Goal: Transaction & Acquisition: Book appointment/travel/reservation

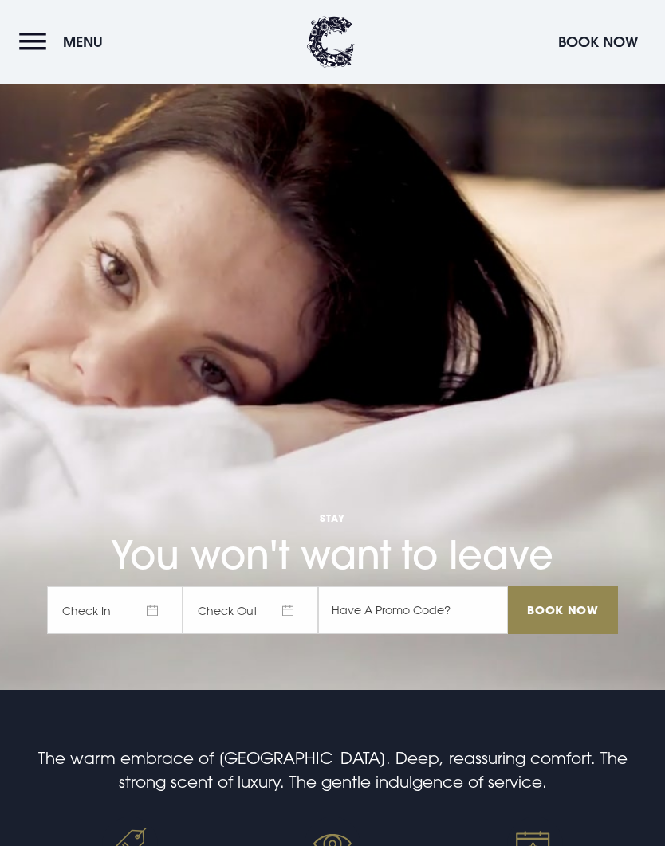
scroll to position [155, 0]
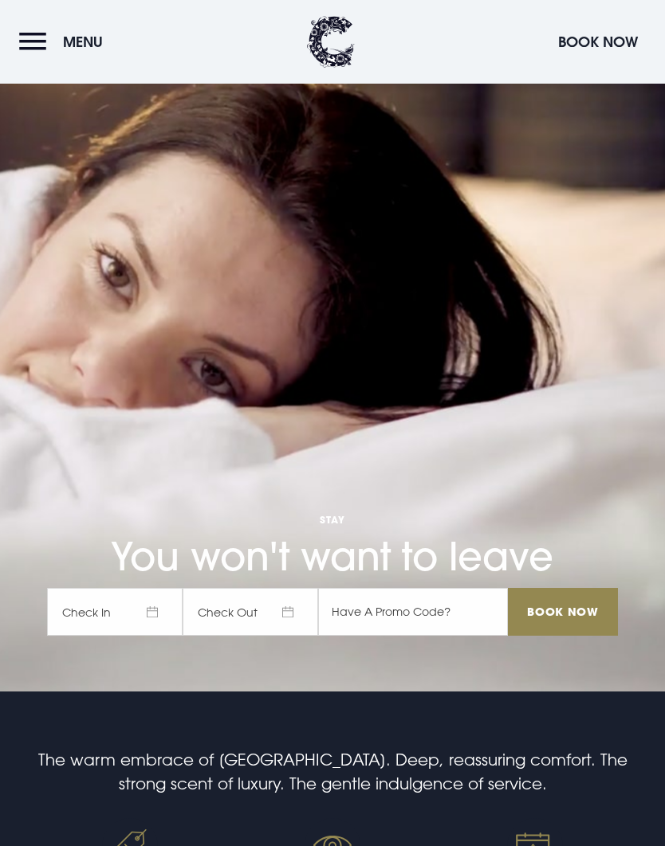
click at [151, 636] on span "Check In" at bounding box center [114, 612] width 135 height 48
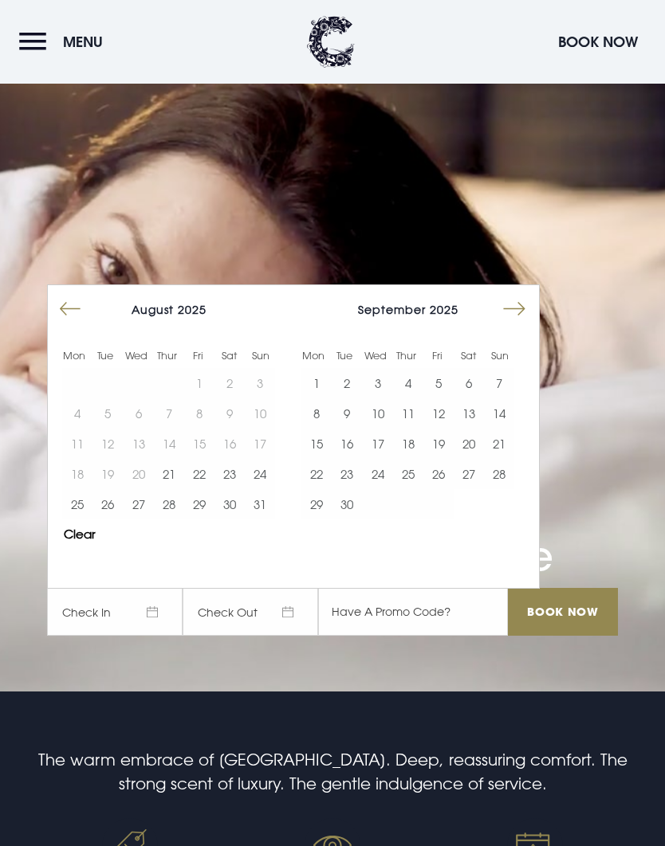
click at [506, 489] on button "28" at bounding box center [499, 474] width 30 height 30
click at [320, 519] on button "29" at bounding box center [316, 504] width 30 height 30
click at [567, 636] on input "Book Now" at bounding box center [563, 612] width 110 height 48
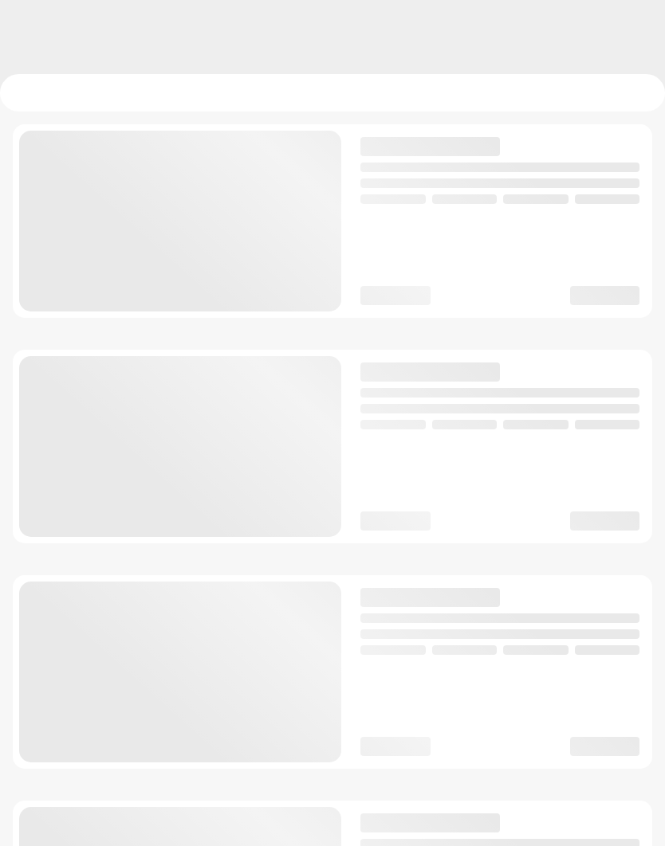
checkbox input "true"
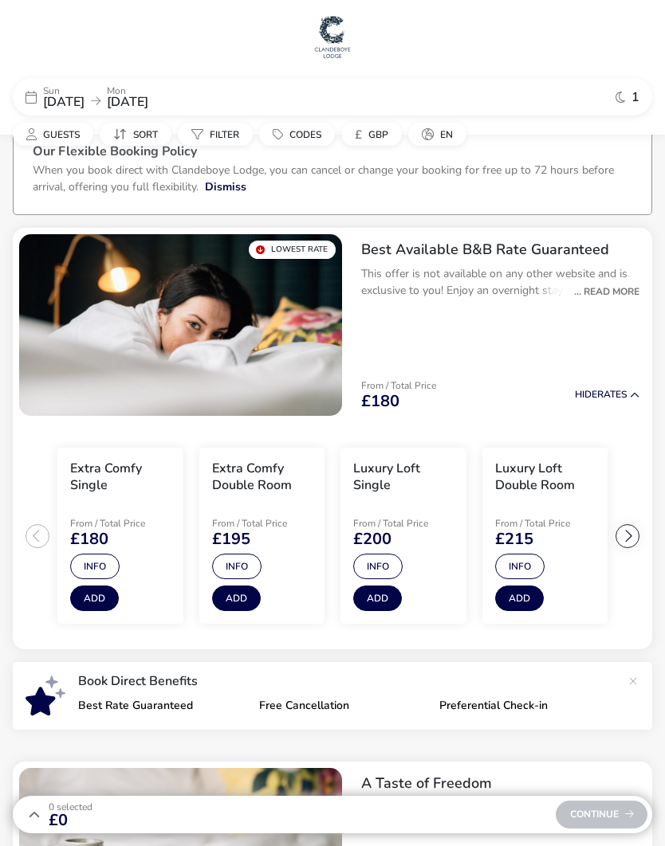
scroll to position [1, 0]
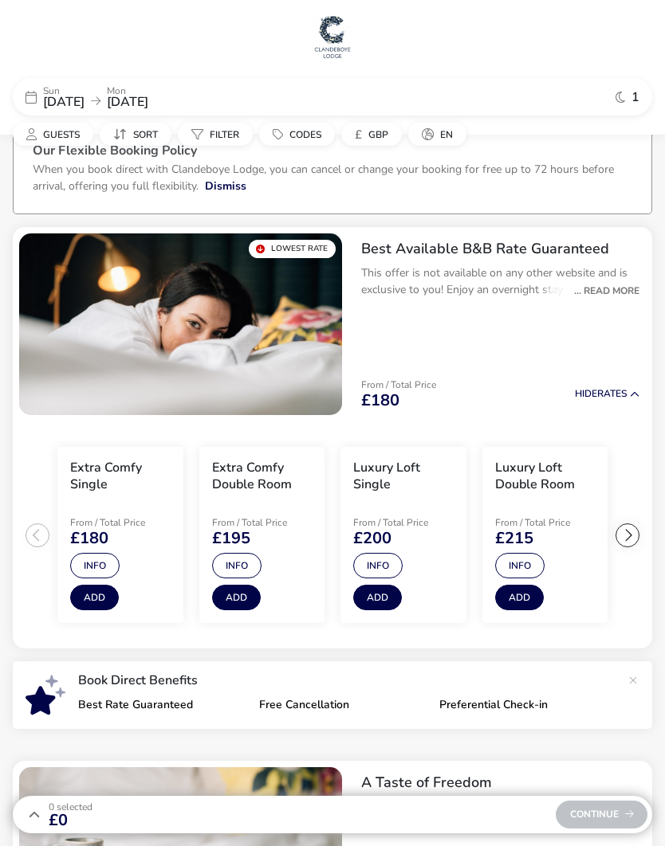
click at [50, 126] on button "Guests" at bounding box center [53, 134] width 80 height 23
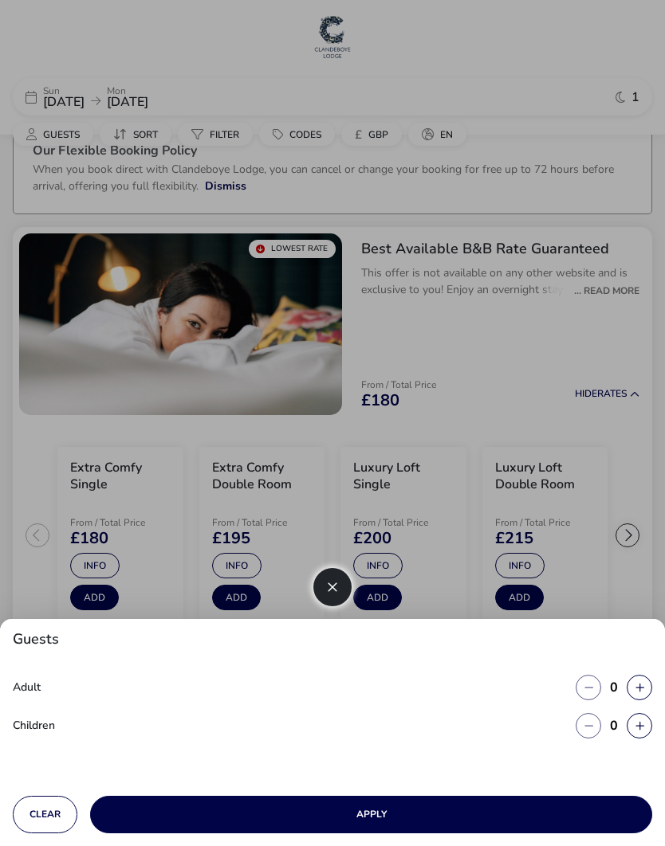
click at [647, 700] on button "button" at bounding box center [638, 687] width 25 height 25
click at [655, 749] on div "Adult 1 Children 0" at bounding box center [332, 722] width 665 height 121
click at [646, 700] on button "button" at bounding box center [638, 687] width 25 height 25
type input "2"
click at [650, 700] on button "button" at bounding box center [638, 687] width 25 height 25
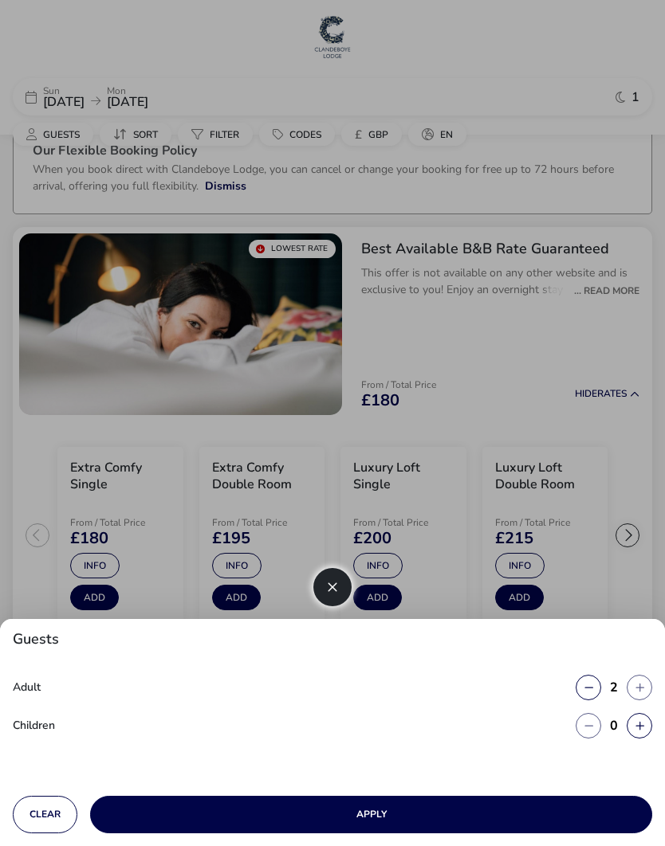
click at [647, 700] on button "button" at bounding box center [638, 687] width 25 height 25
click at [359, 833] on button "Apply" at bounding box center [371, 814] width 562 height 37
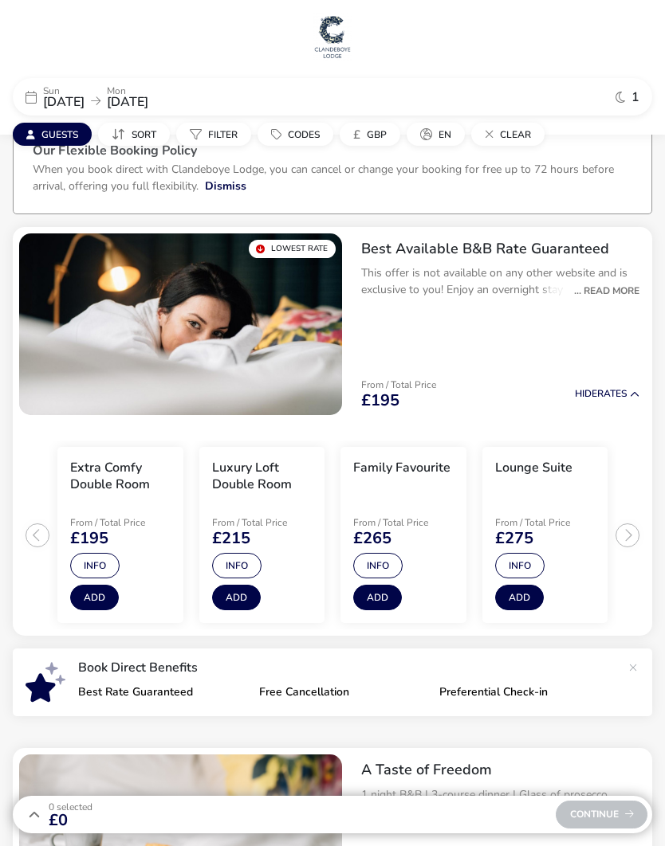
click at [96, 598] on button "Add" at bounding box center [94, 597] width 49 height 25
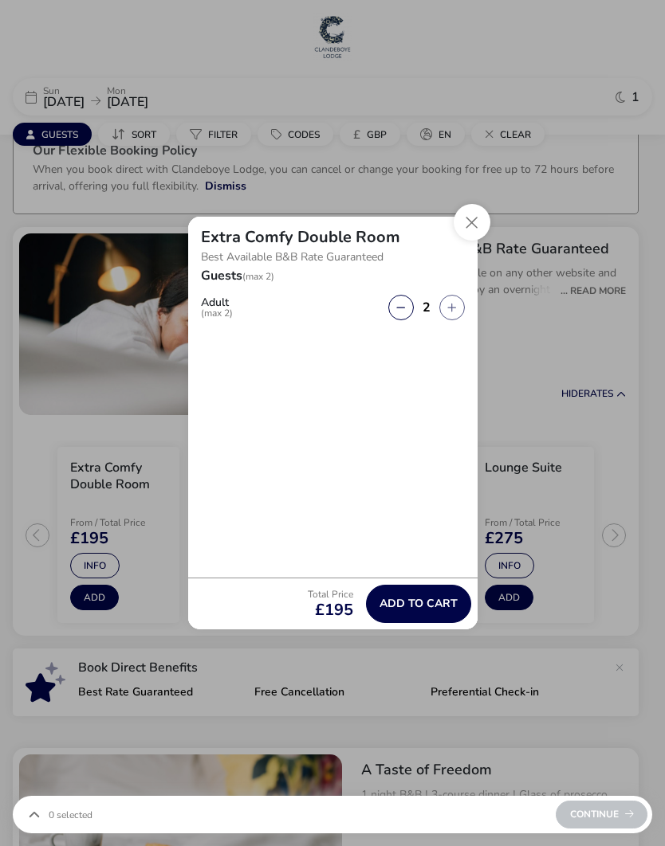
click at [416, 610] on span "Add to cart" at bounding box center [418, 604] width 78 height 12
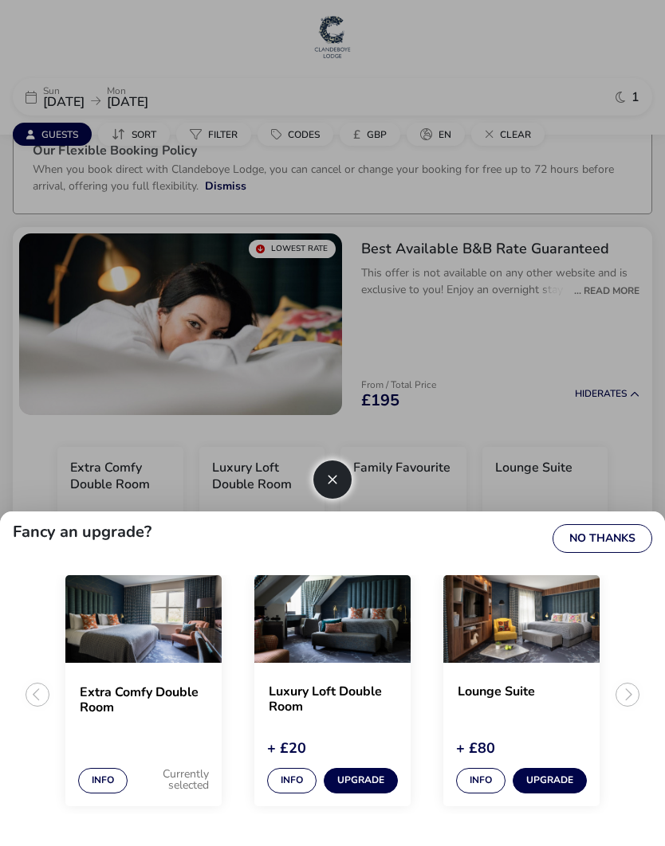
click at [610, 553] on button "No Thanks" at bounding box center [602, 538] width 100 height 29
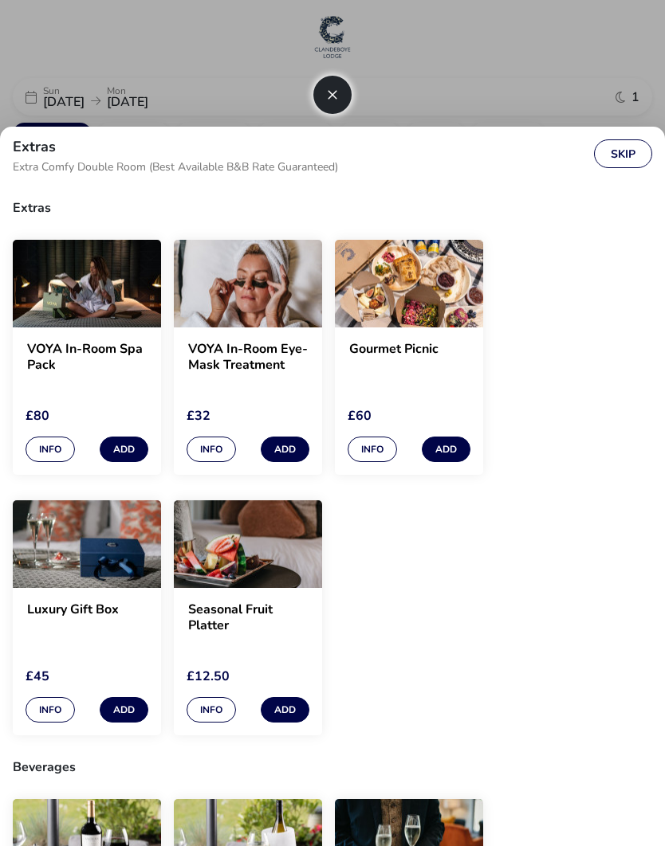
click at [624, 168] on button "Skip" at bounding box center [623, 153] width 58 height 29
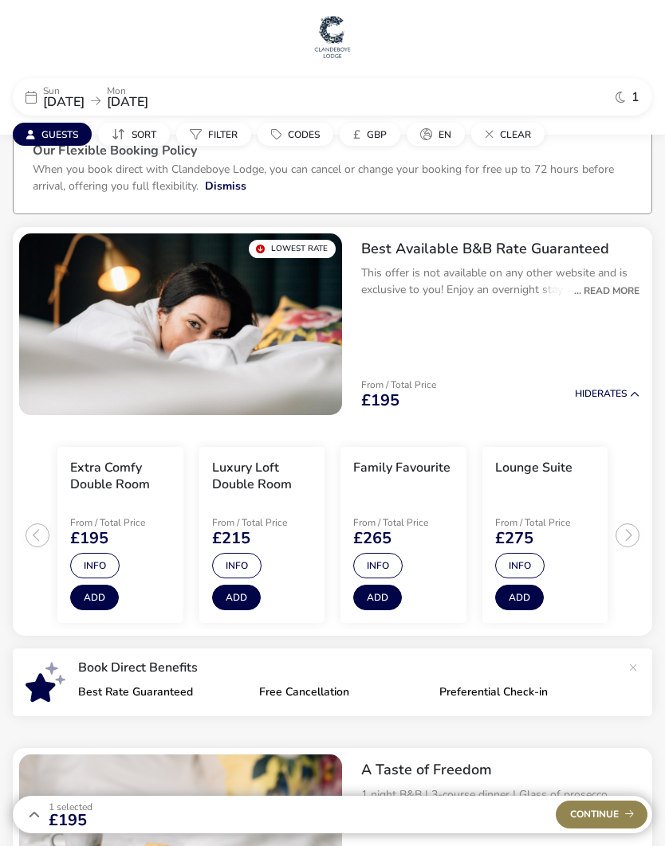
click at [95, 594] on button "Add" at bounding box center [94, 597] width 49 height 25
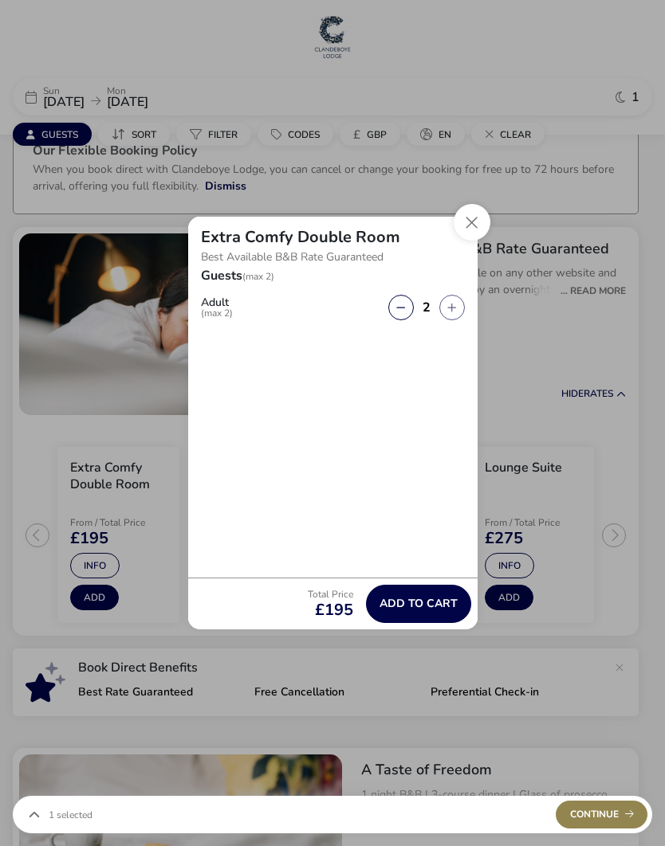
click at [418, 610] on span "Add to cart" at bounding box center [418, 604] width 78 height 12
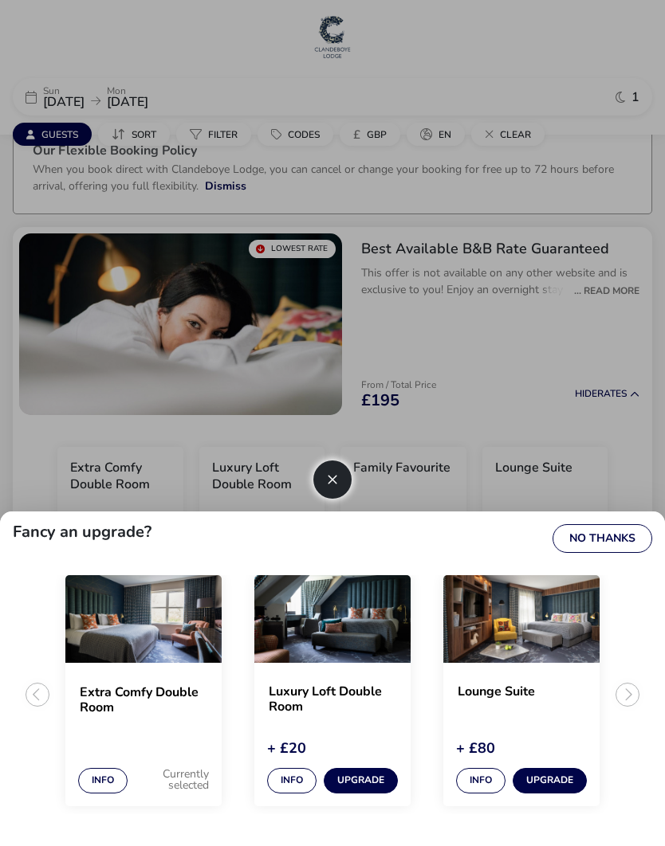
click at [607, 553] on button "No Thanks" at bounding box center [602, 538] width 100 height 29
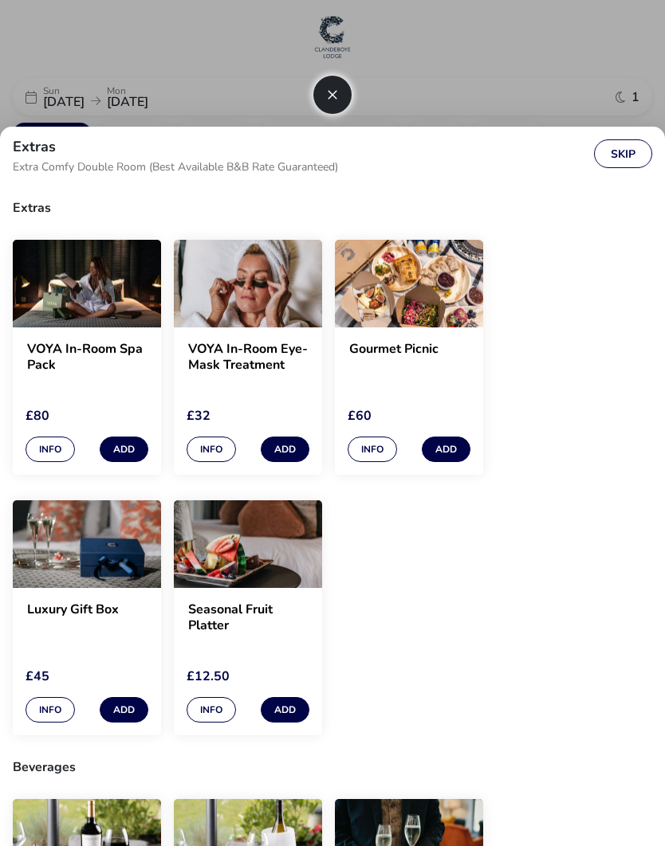
click at [634, 159] on button "Skip" at bounding box center [623, 153] width 58 height 29
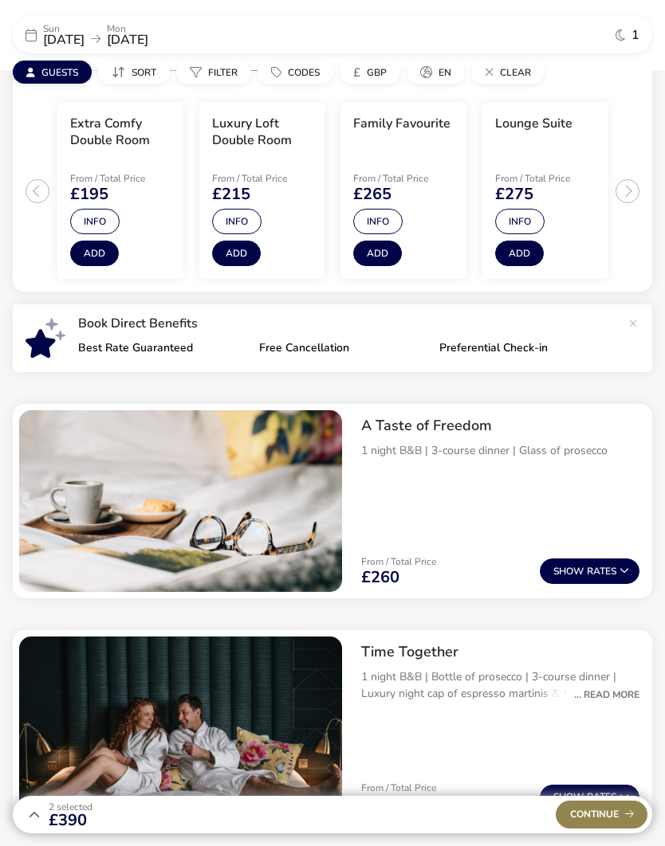
scroll to position [347, 0]
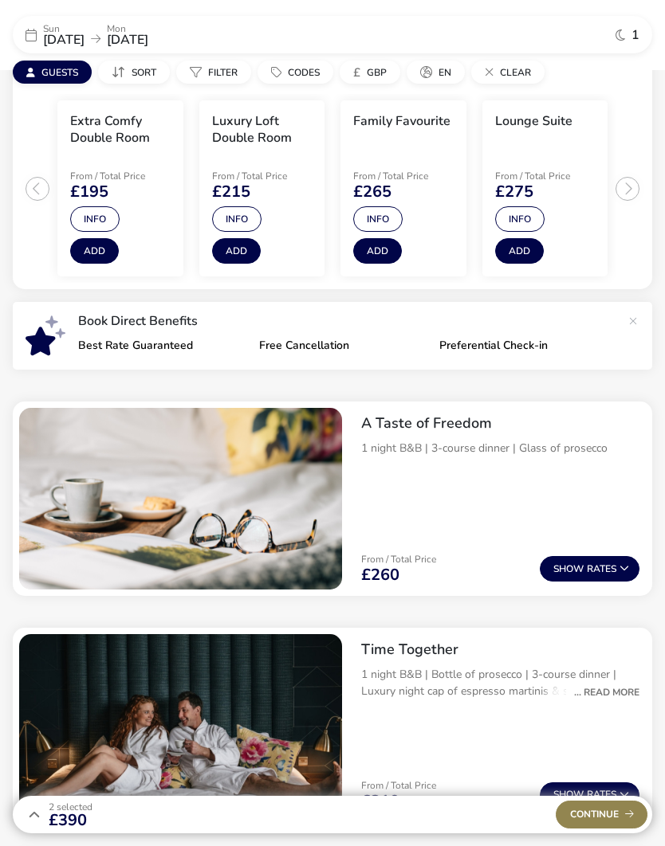
click at [590, 820] on span "Continue" at bounding box center [602, 815] width 64 height 10
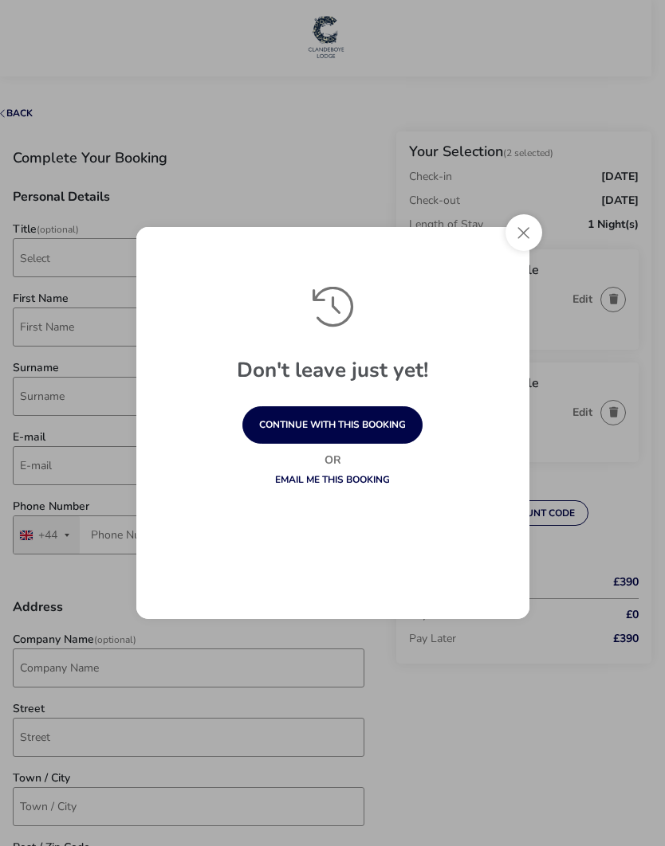
click at [518, 233] on button "Close" at bounding box center [523, 232] width 37 height 37
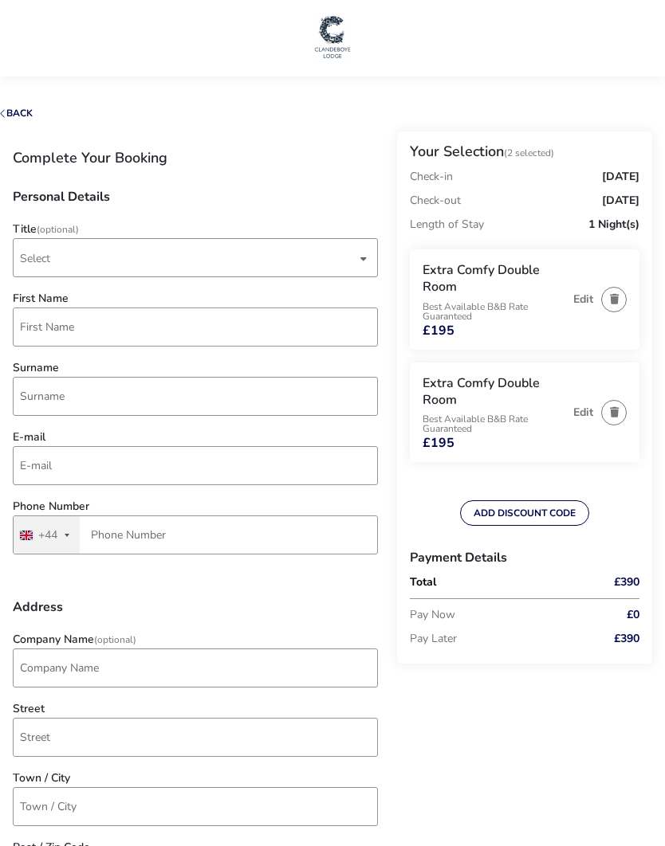
click at [19, 112] on button "Back" at bounding box center [16, 113] width 33 height 10
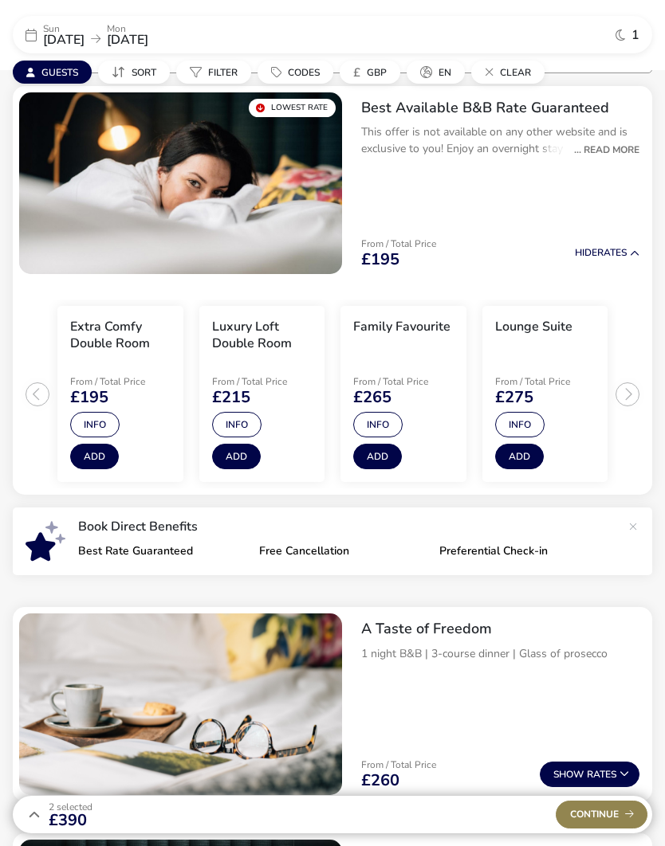
scroll to position [146, 0]
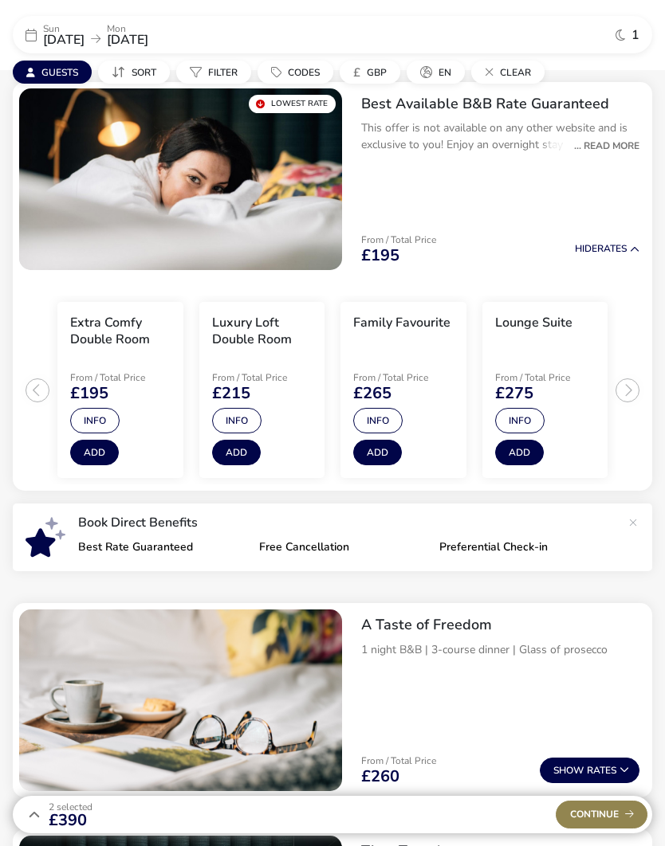
click at [605, 134] on p "This offer is not available on any other website and is exclusive to you! Enjoy…" at bounding box center [500, 136] width 278 height 33
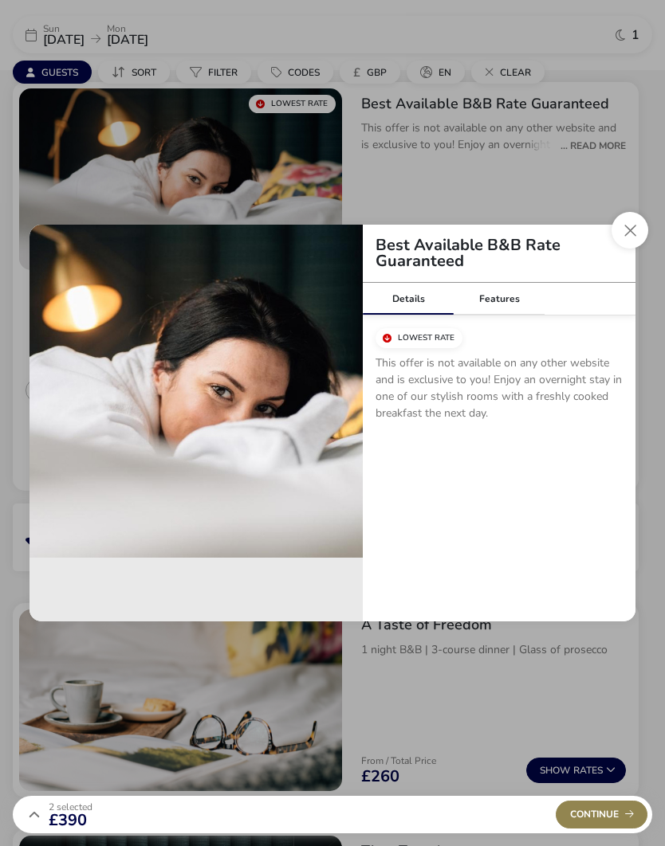
click at [503, 311] on div "Features" at bounding box center [498, 299] width 91 height 32
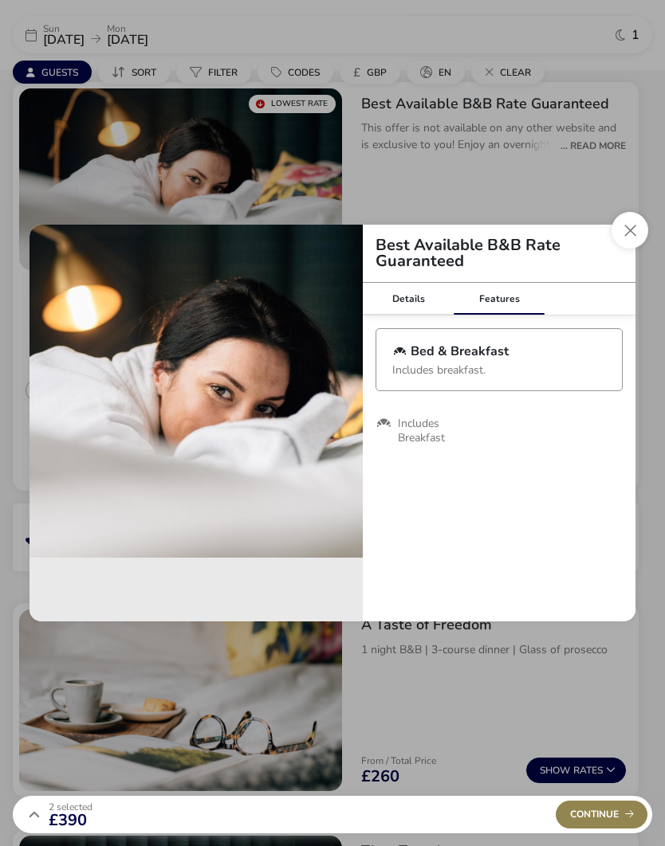
click at [399, 301] on div "Details" at bounding box center [408, 299] width 91 height 32
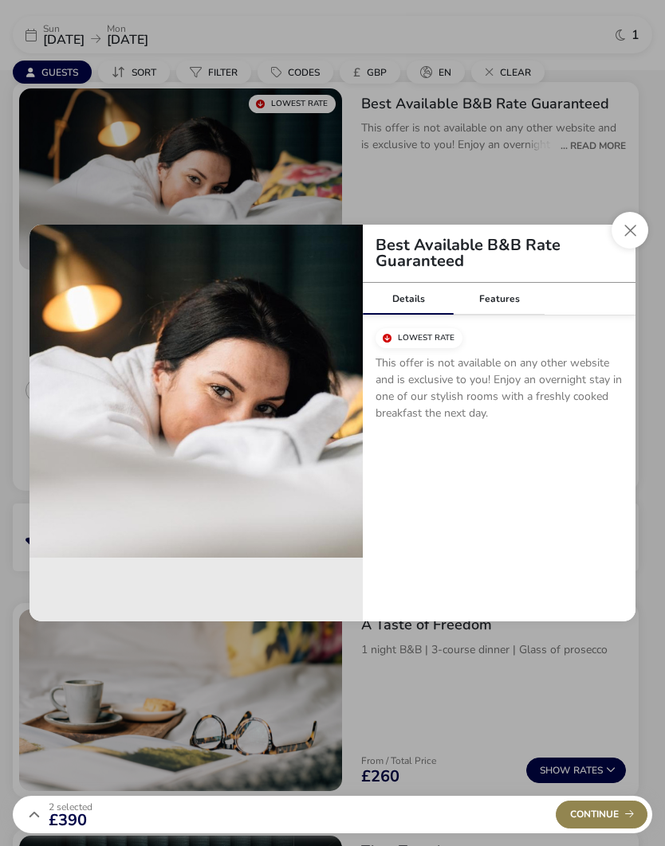
click at [624, 233] on button "Close modal" at bounding box center [629, 230] width 37 height 37
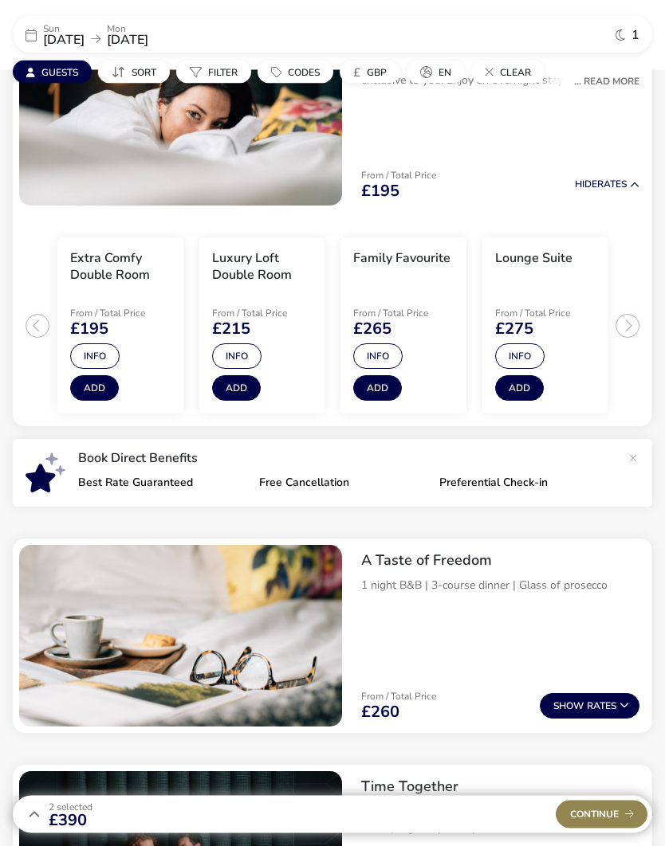
scroll to position [211, 0]
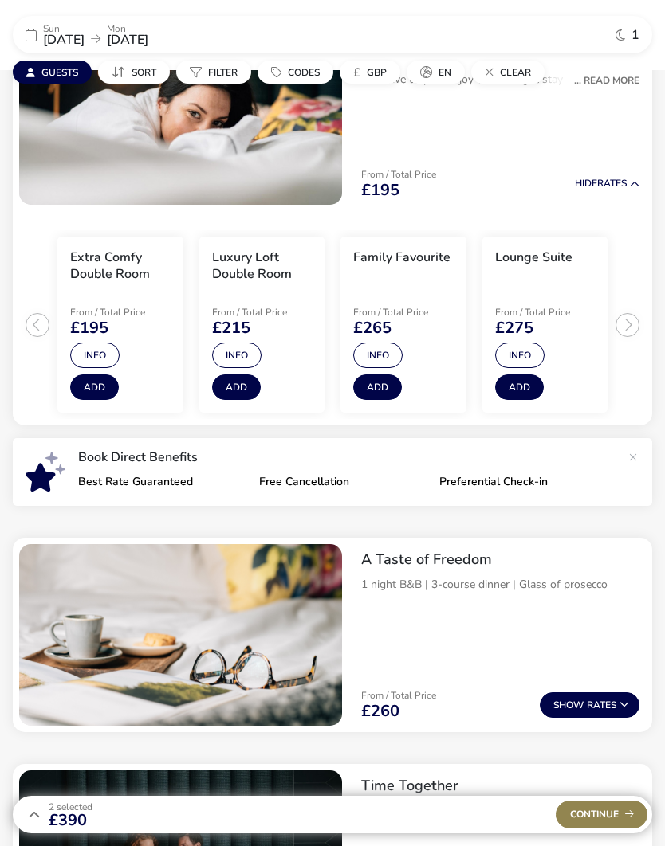
click at [118, 480] on p "Best Rate Guaranteed" at bounding box center [162, 481] width 168 height 11
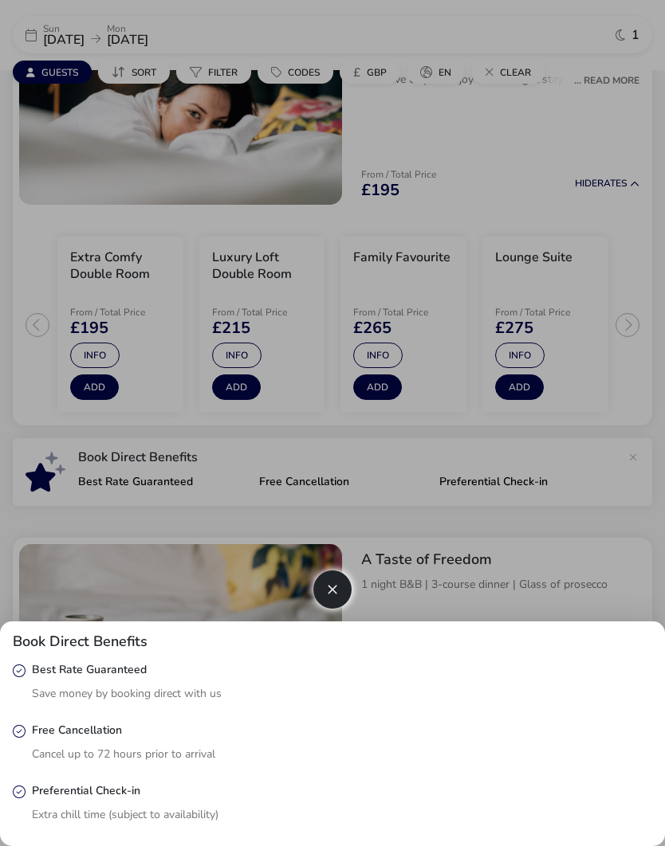
click at [296, 478] on div at bounding box center [332, 423] width 665 height 846
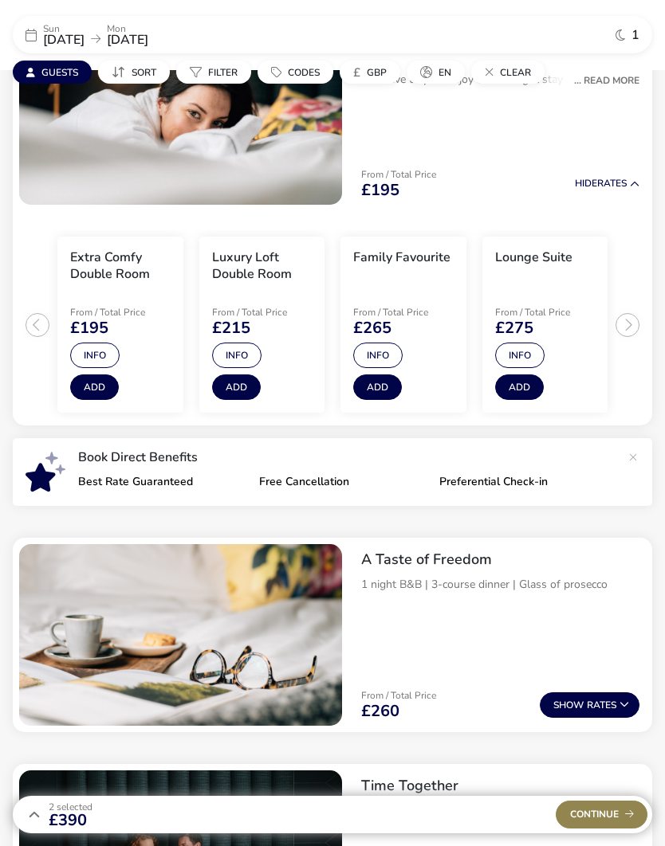
click at [315, 484] on p "Free Cancellation" at bounding box center [343, 481] width 168 height 11
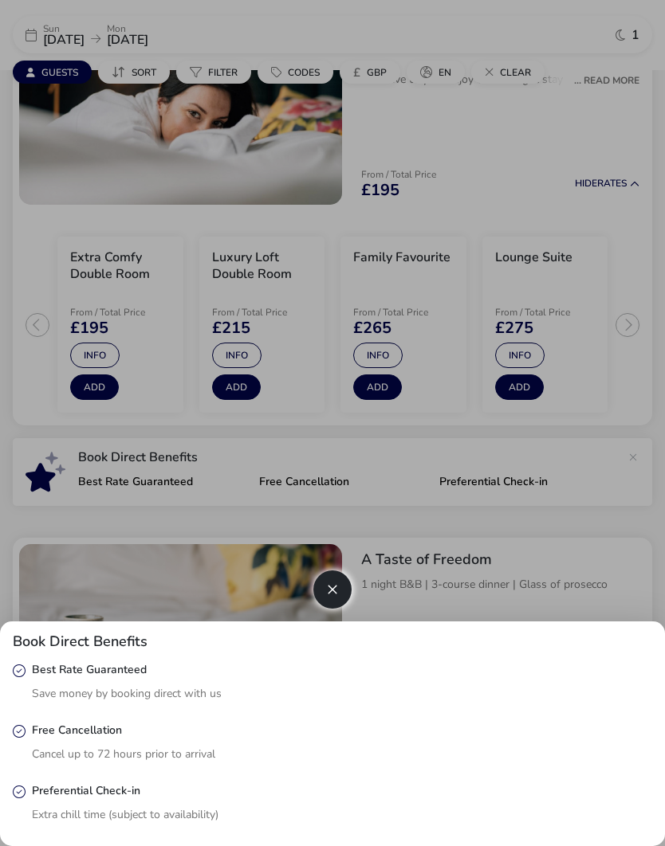
click at [333, 595] on icon "button" at bounding box center [332, 589] width 11 height 11
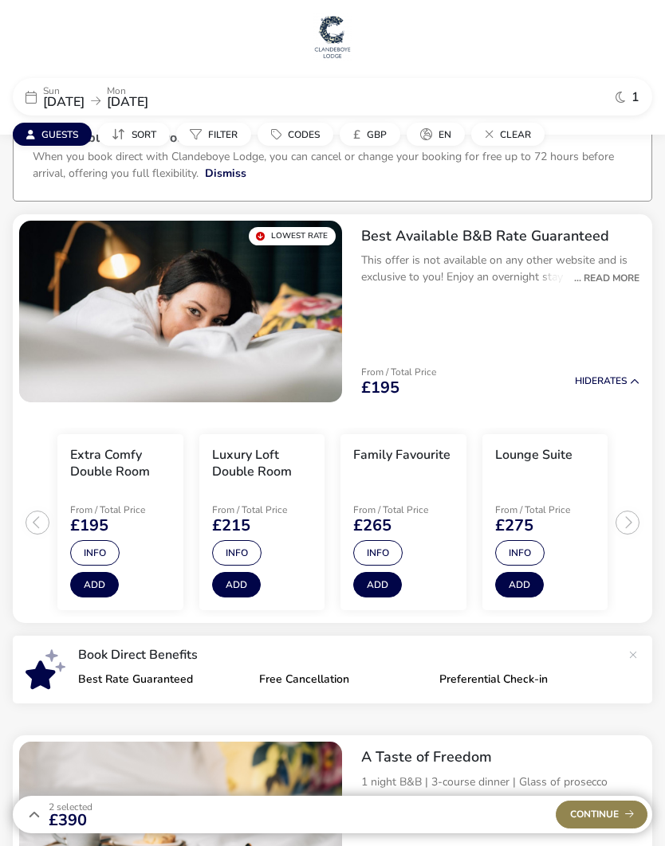
scroll to position [12, 0]
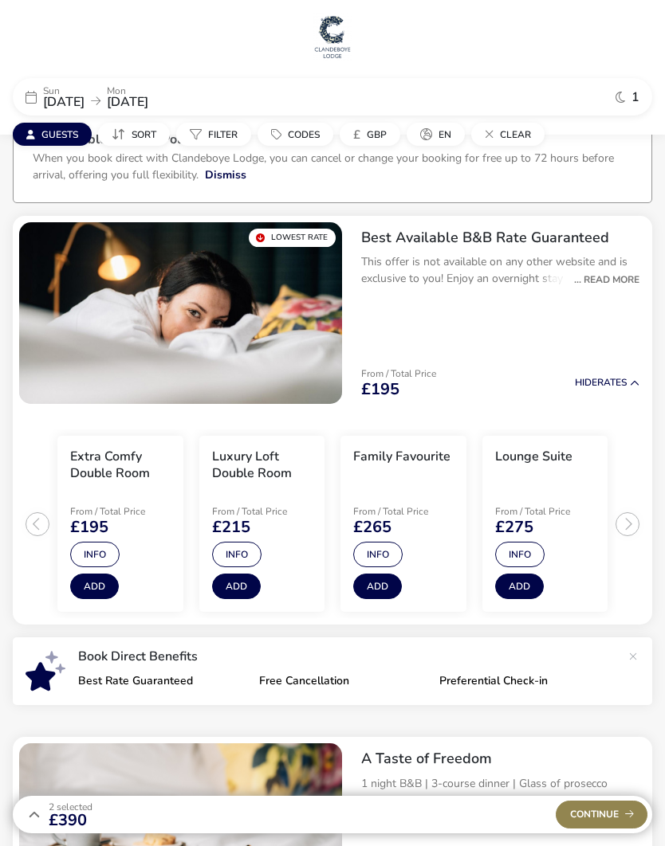
click at [232, 555] on button "Info" at bounding box center [236, 554] width 49 height 25
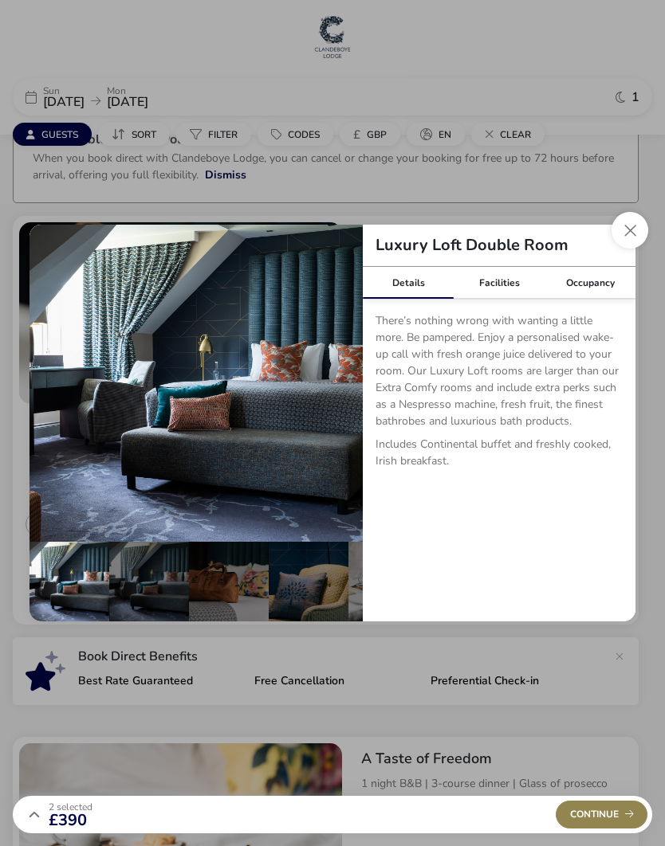
click at [624, 245] on button "Close dialog" at bounding box center [629, 230] width 37 height 37
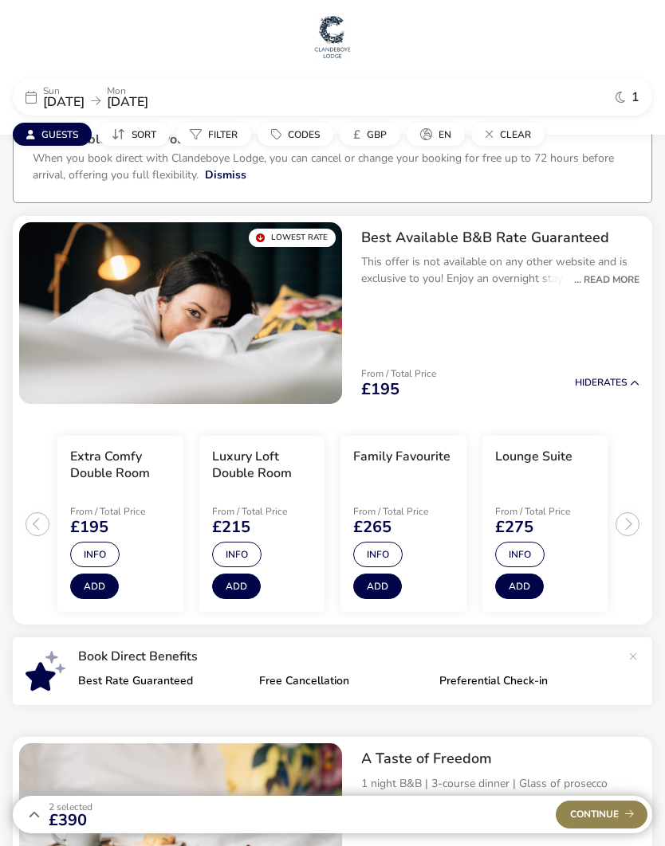
click at [91, 557] on button "Info" at bounding box center [94, 554] width 49 height 25
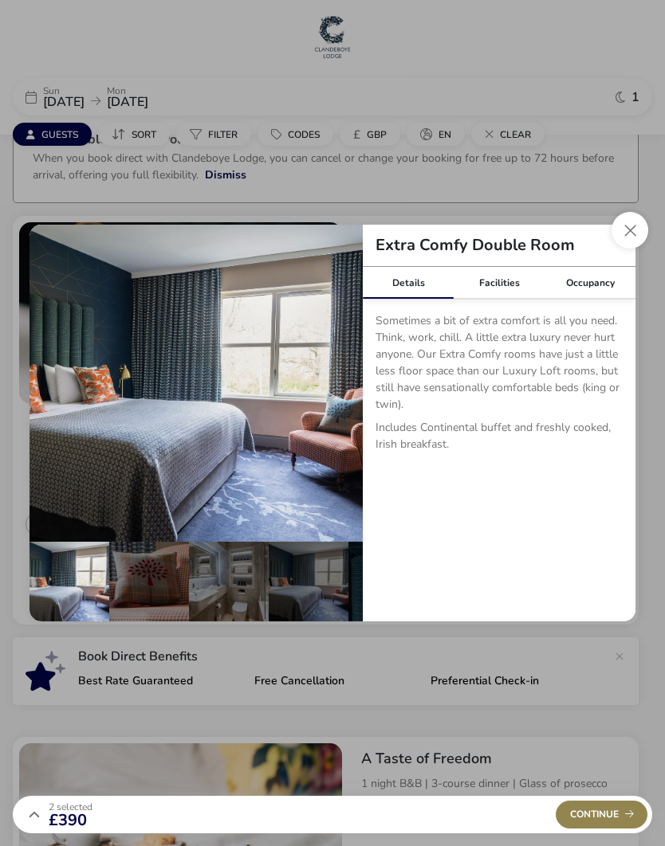
click at [629, 230] on button "Close dialog" at bounding box center [629, 230] width 37 height 37
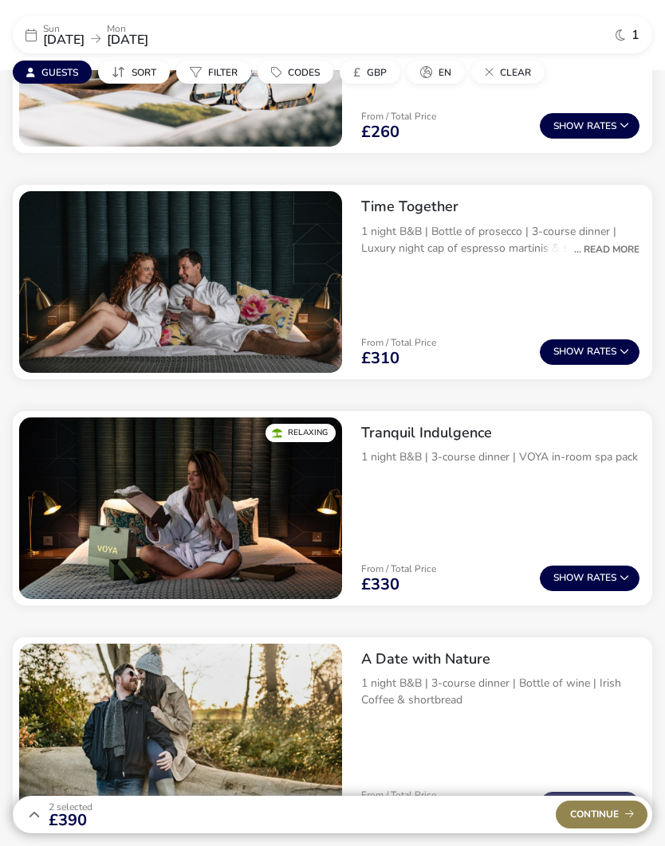
scroll to position [770, 0]
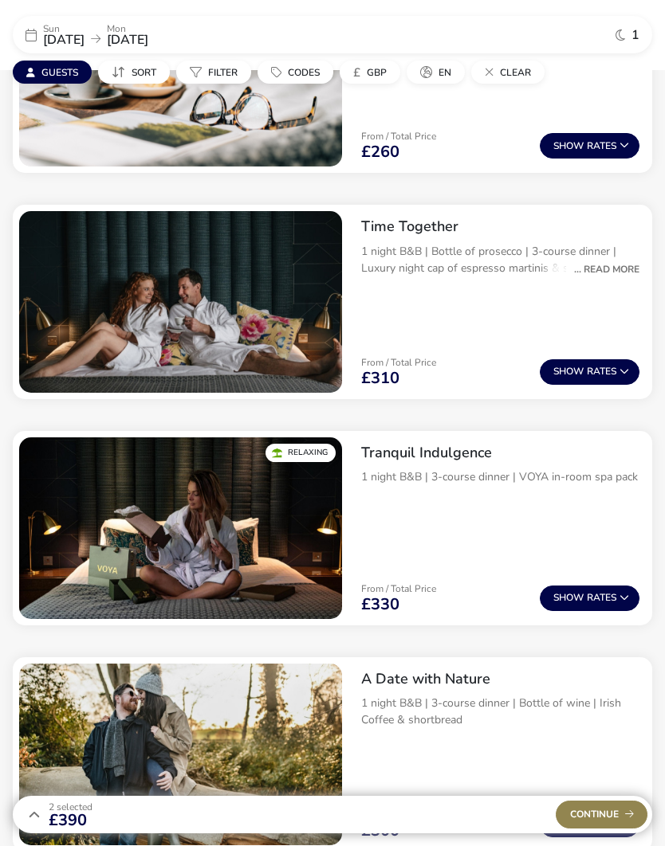
click at [588, 820] on span "Continue" at bounding box center [602, 815] width 64 height 10
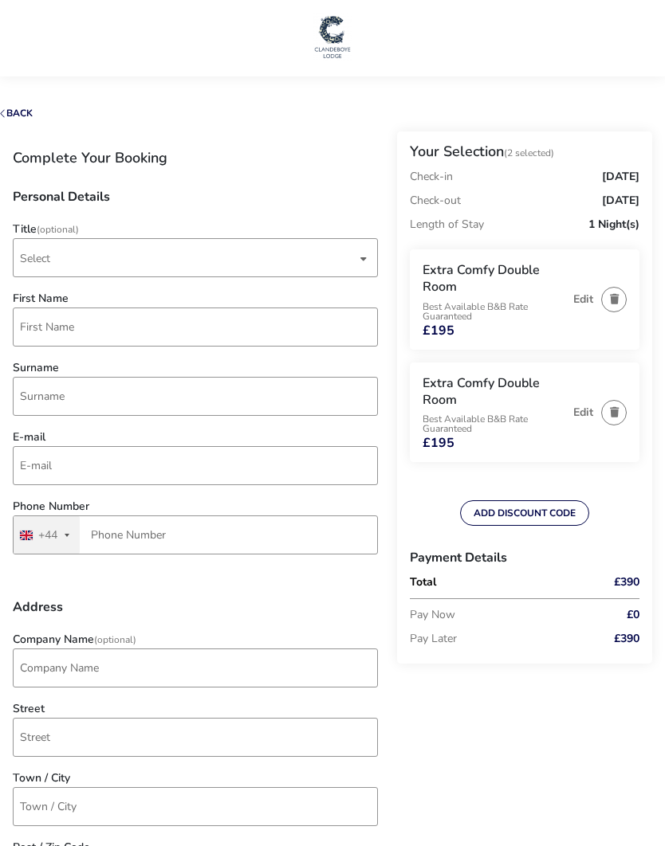
click at [583, 303] on button "Edit" at bounding box center [583, 299] width 20 height 12
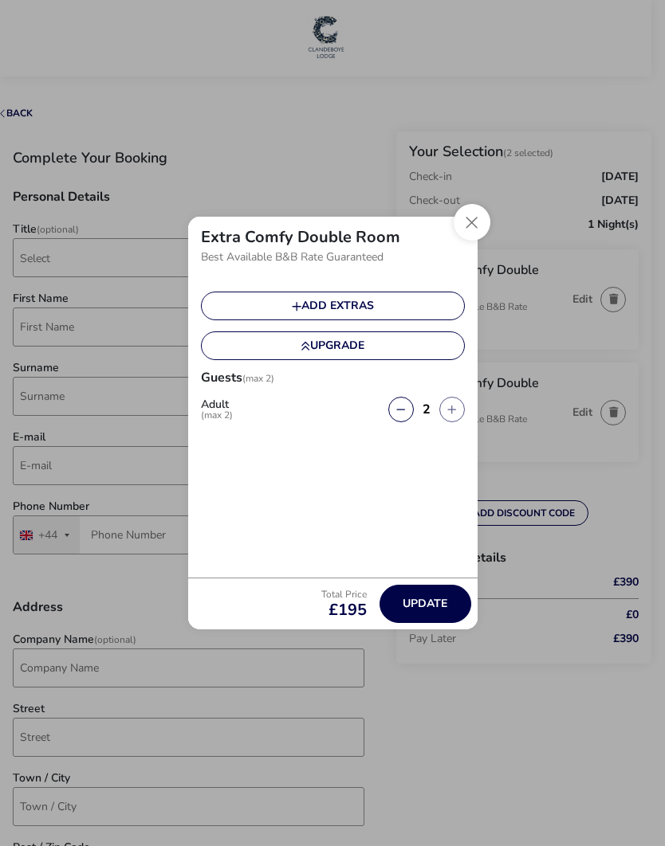
click at [300, 352] on icon at bounding box center [305, 346] width 10 height 11
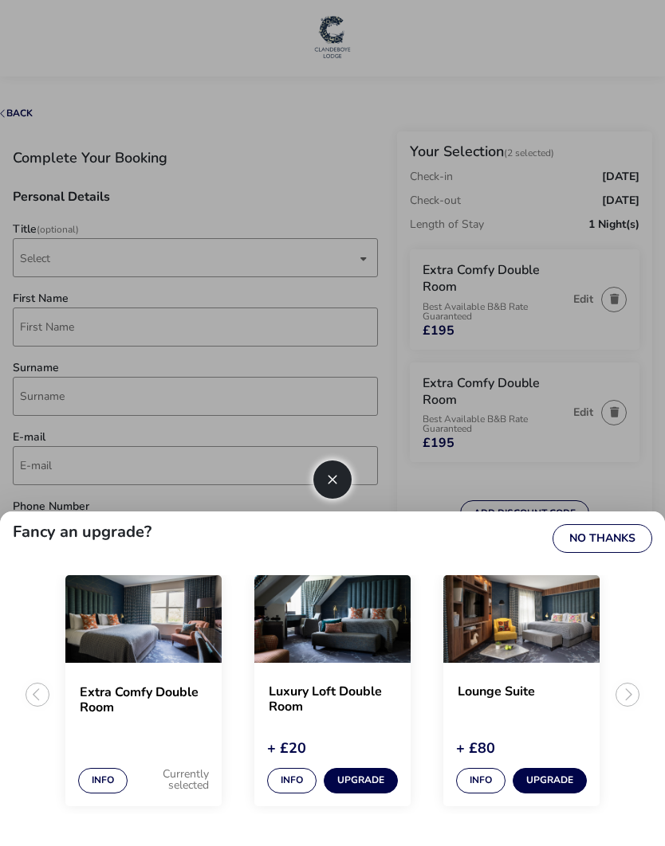
click at [352, 794] on button "Upgrade" at bounding box center [360, 780] width 74 height 25
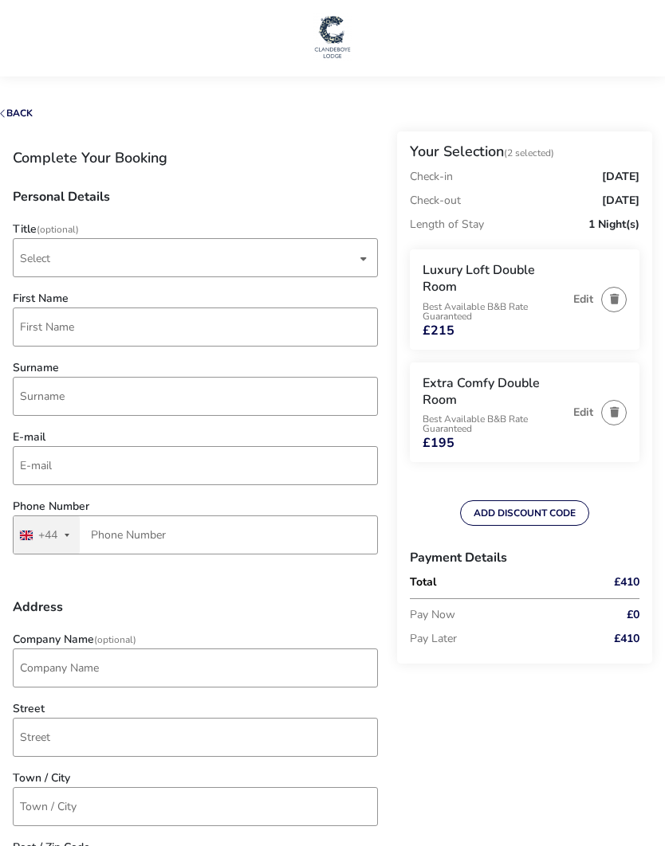
click at [577, 412] on button "Edit" at bounding box center [583, 412] width 20 height 12
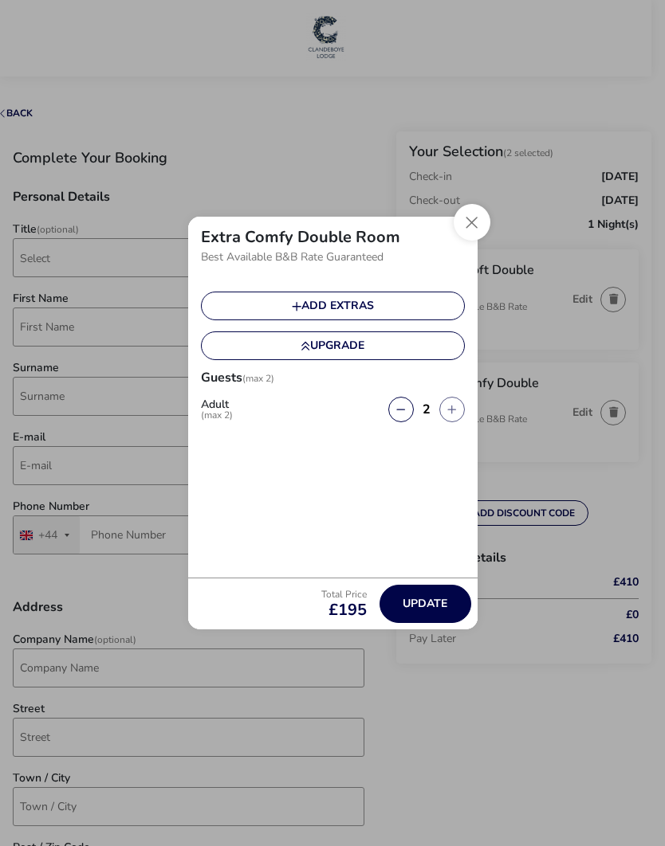
click at [325, 360] on button "Upgrade" at bounding box center [333, 345] width 264 height 29
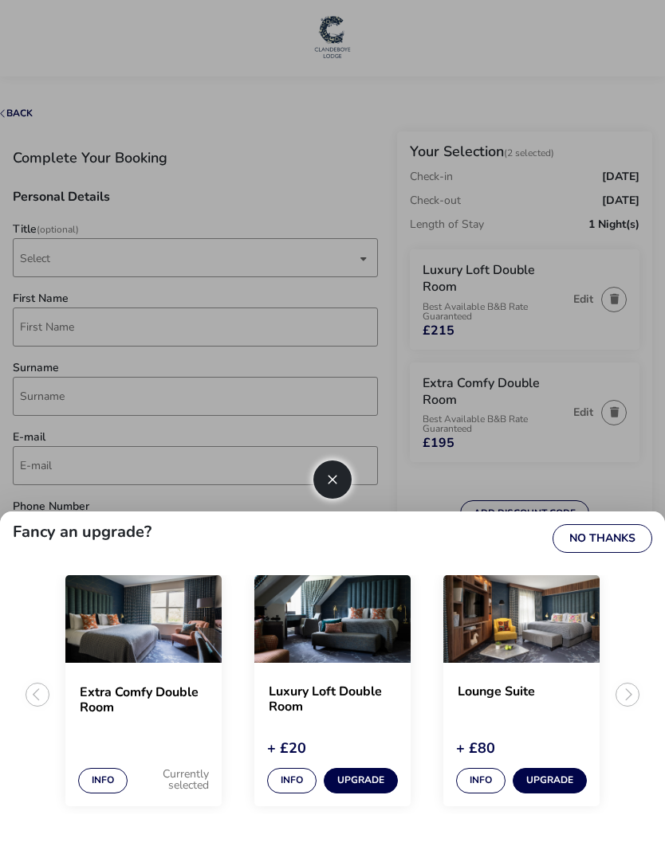
click at [356, 794] on button "Upgrade" at bounding box center [360, 780] width 74 height 25
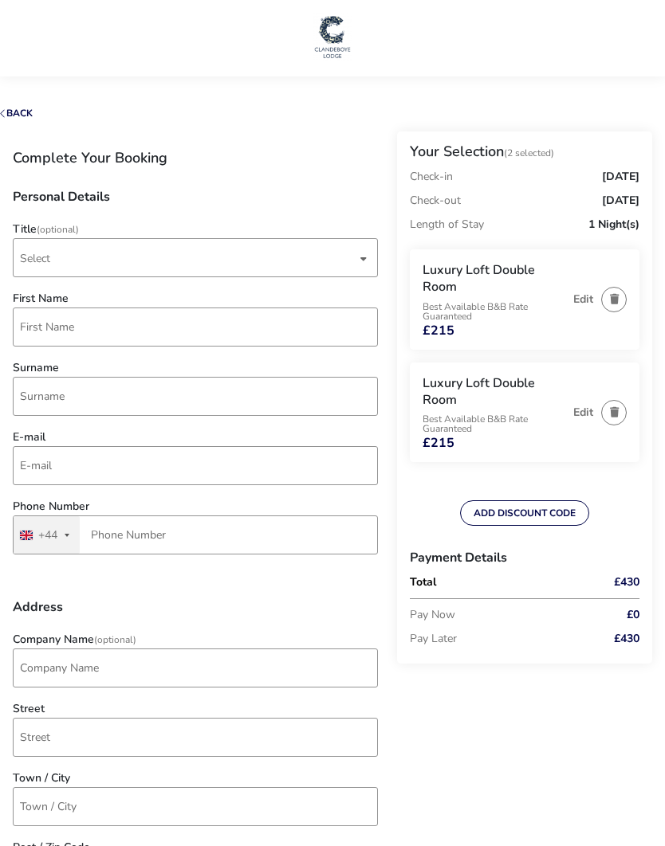
click at [37, 257] on span "Select" at bounding box center [35, 258] width 30 height 15
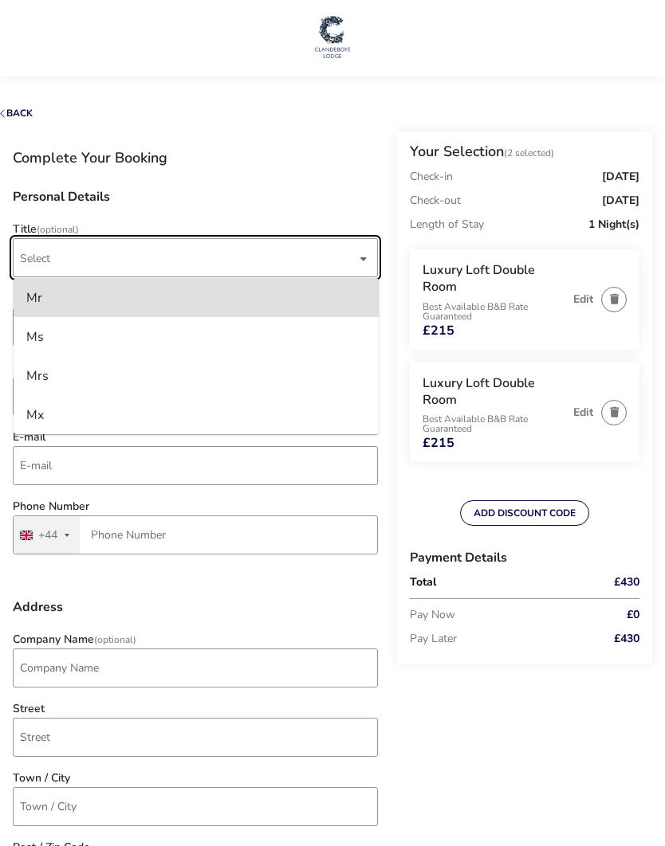
click at [31, 288] on div "Mr" at bounding box center [34, 297] width 16 height 25
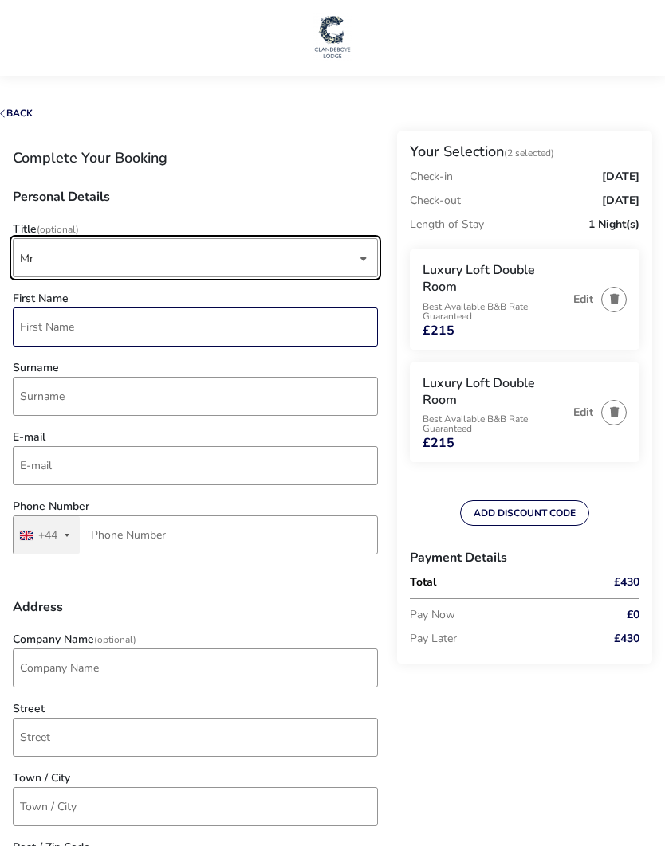
click at [31, 320] on input "First Name" at bounding box center [195, 327] width 365 height 39
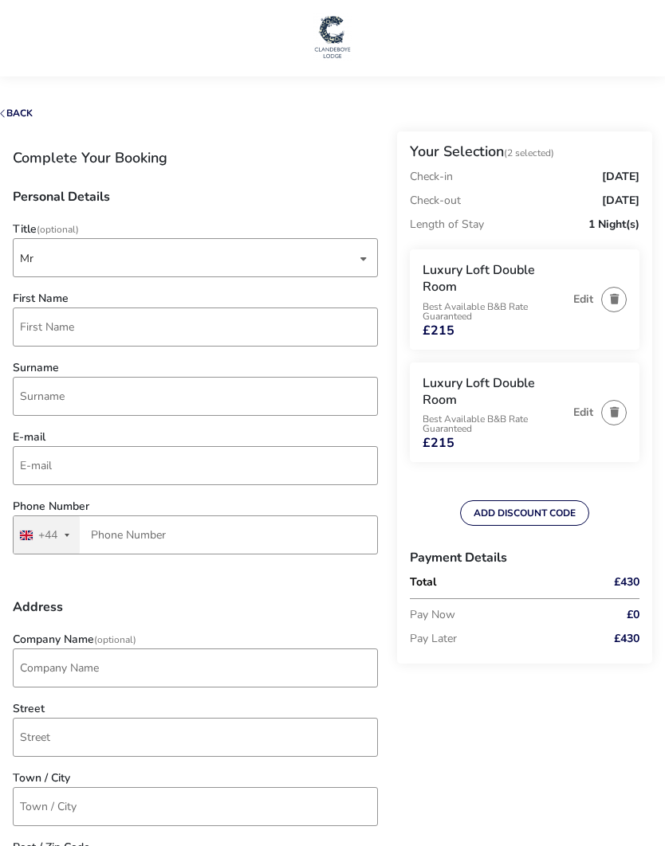
type input "Ian"
type input "Alexander"
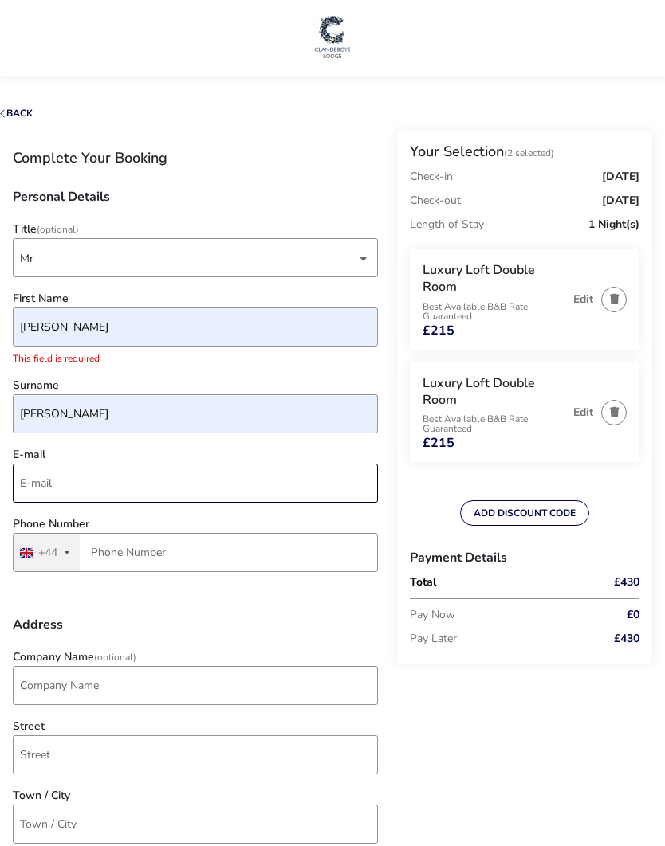
type input "ifalexander101@gmail.com"
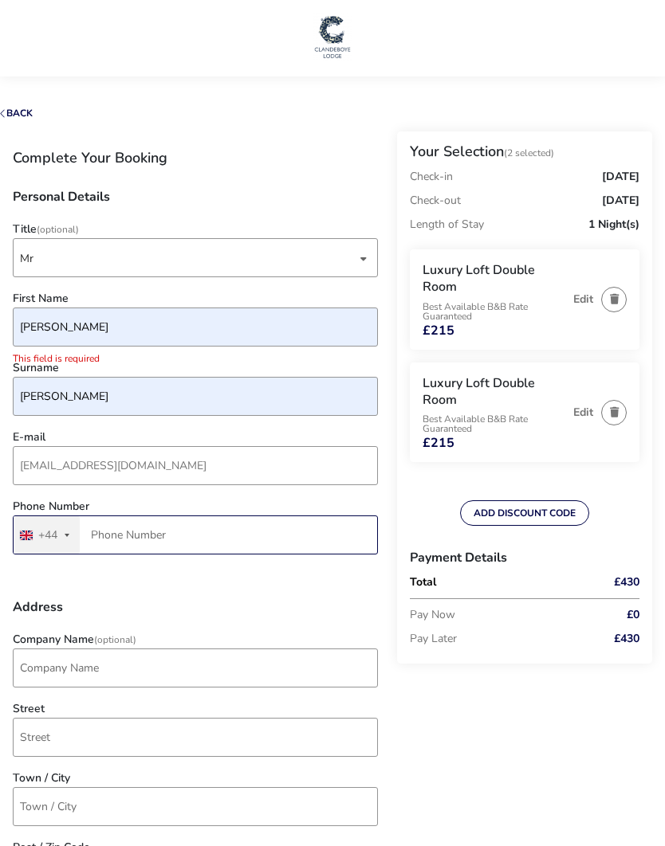
type input "7986 807001"
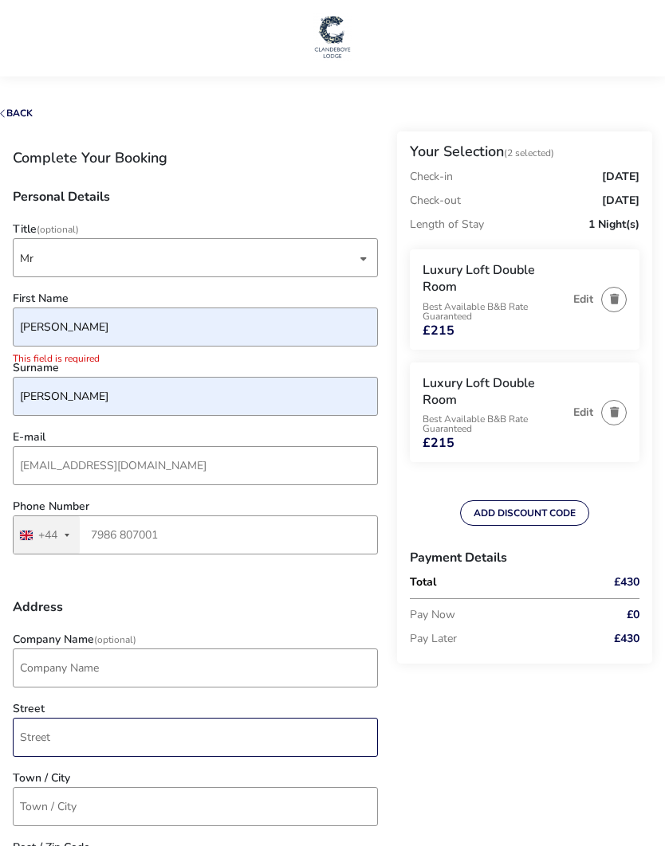
type input "21, Crawfordsburn Way"
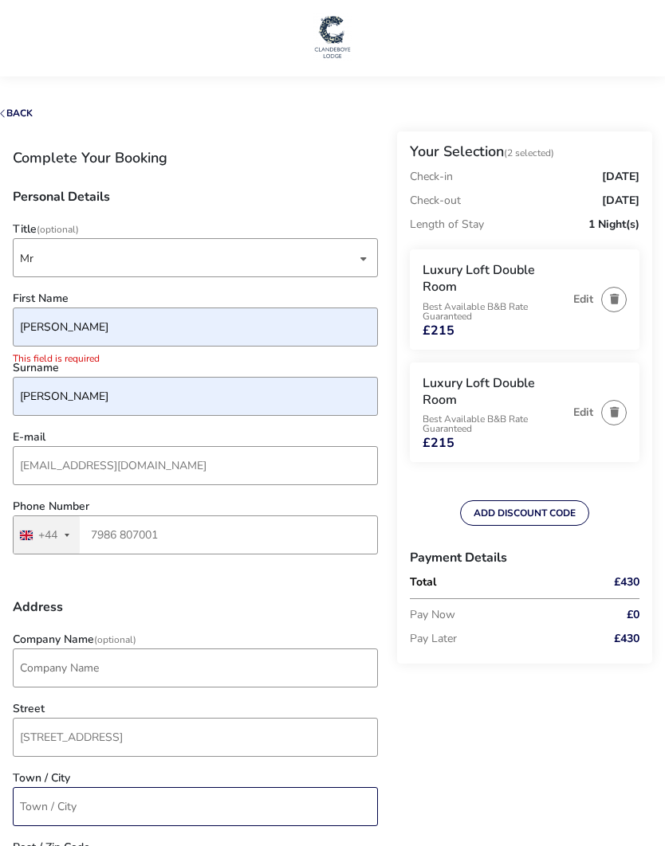
type input "Newtownards"
type input "BT23 4RY"
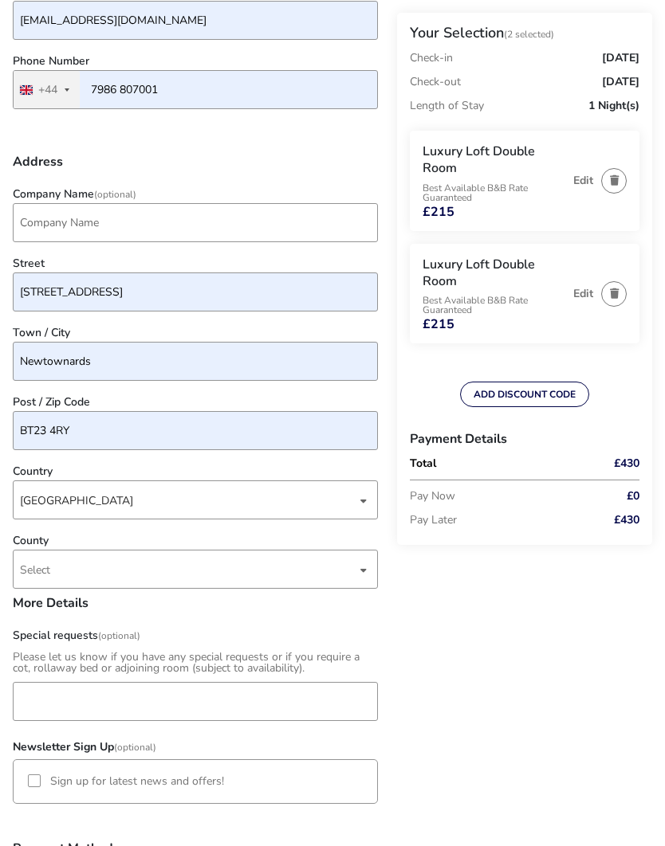
scroll to position [449, 0]
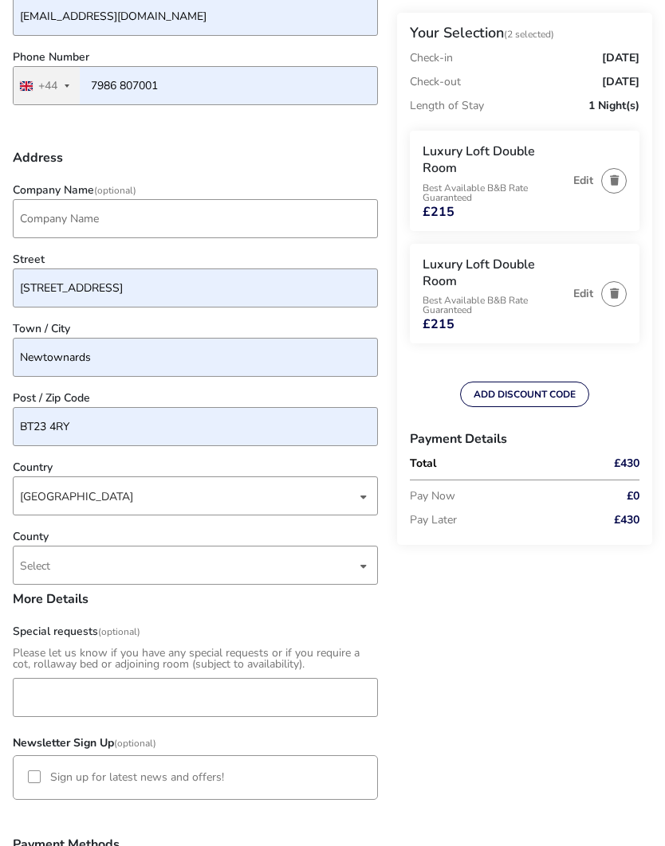
click at [42, 565] on span "Select" at bounding box center [35, 566] width 30 height 15
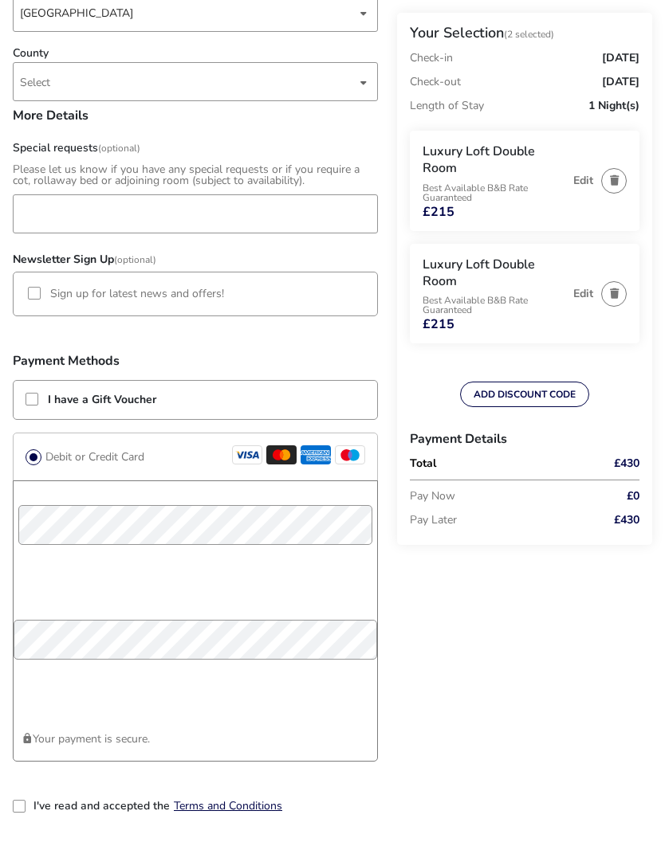
scroll to position [1053, 0]
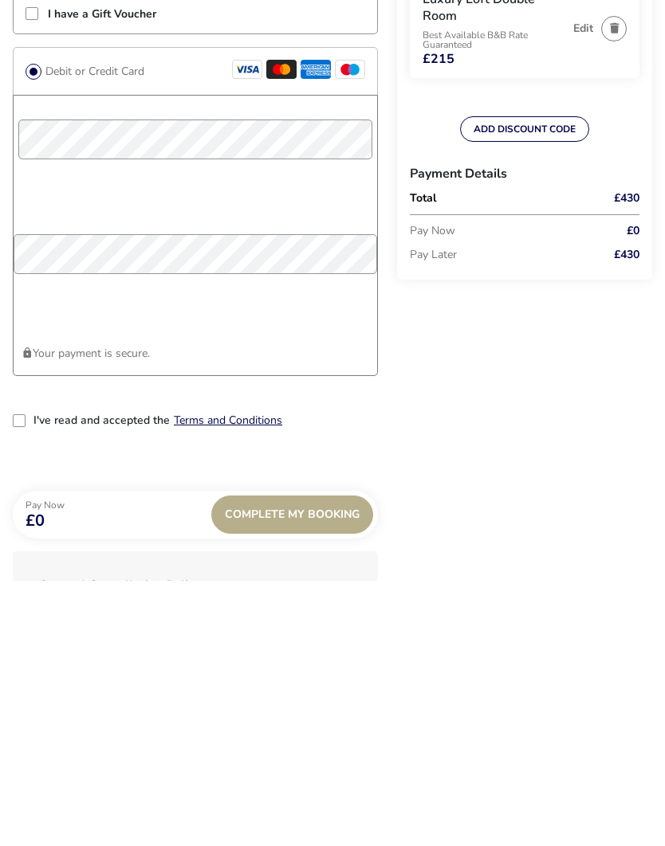
click at [23, 680] on div "2-term_condi" at bounding box center [19, 686] width 13 height 13
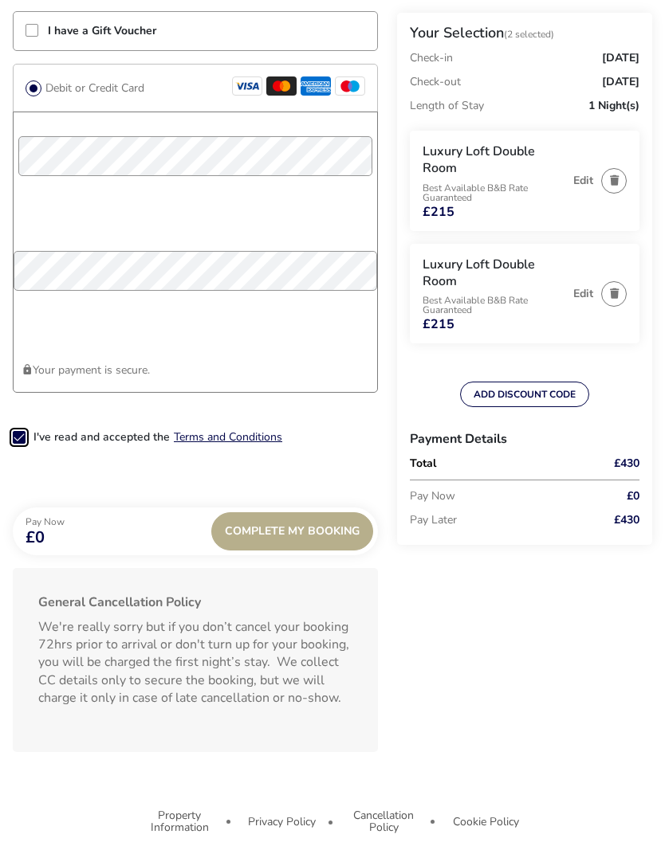
click at [288, 529] on span "Complete My Booking" at bounding box center [292, 531] width 135 height 12
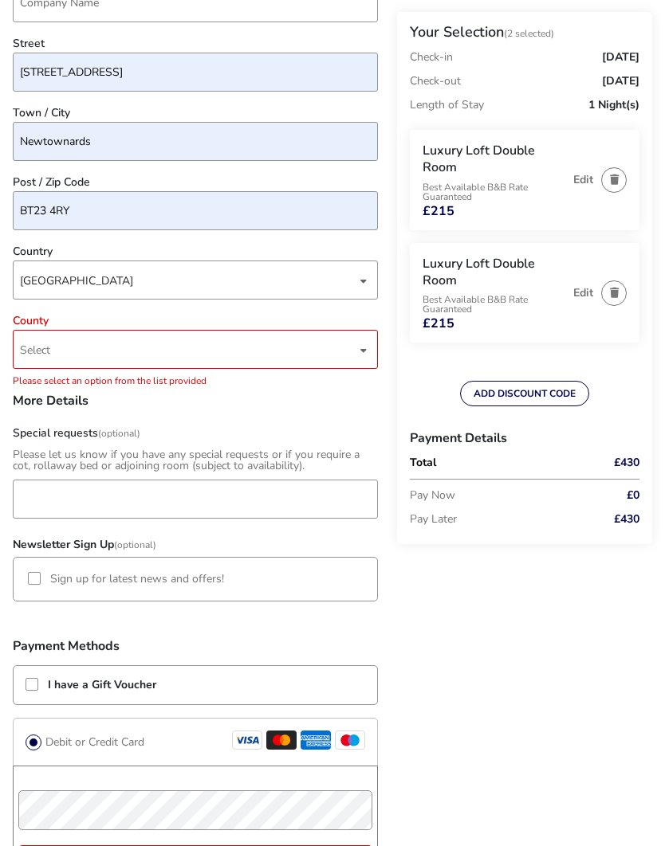
scroll to position [560, 0]
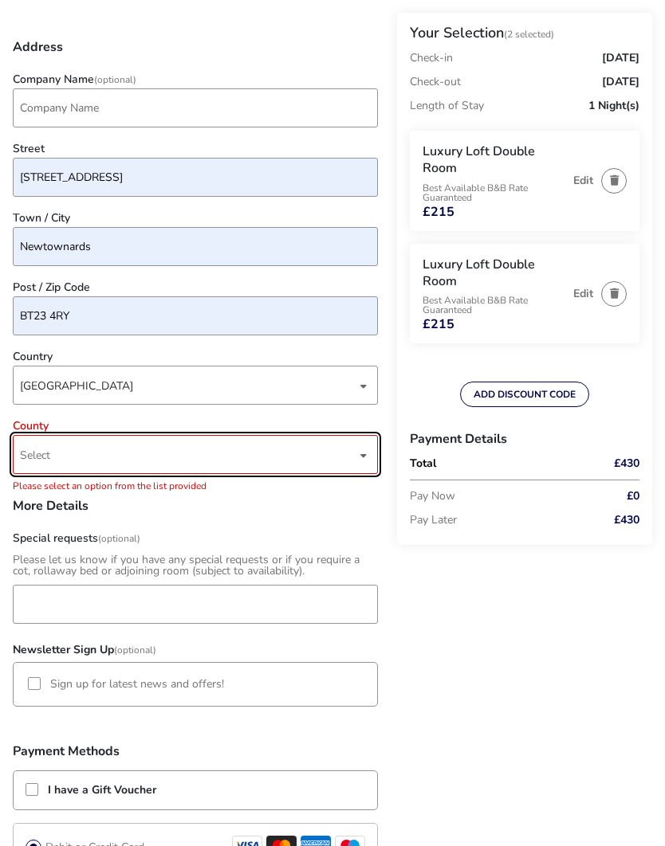
click at [365, 449] on div "dropdown trigger" at bounding box center [363, 455] width 8 height 31
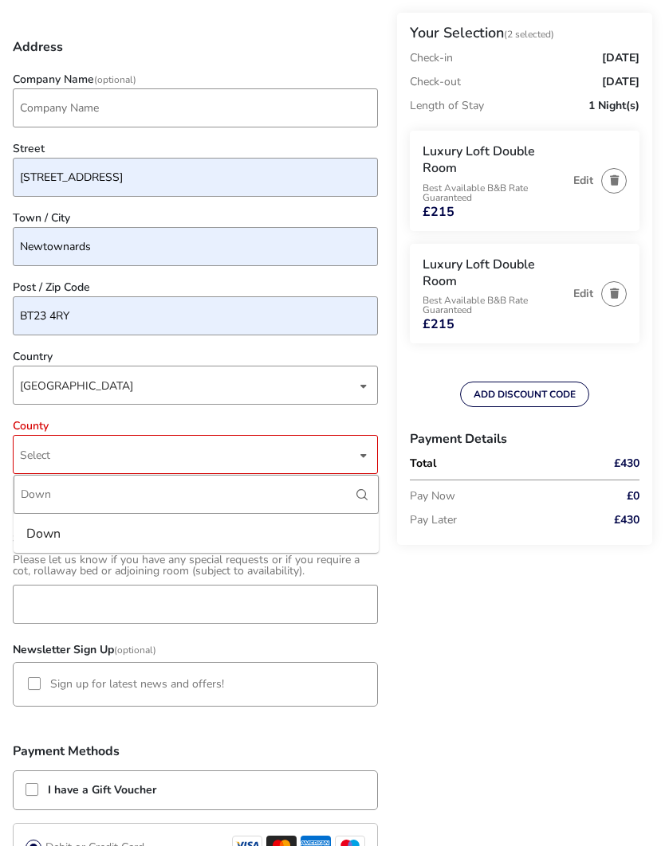
type input "Down"
click at [49, 533] on div "Down" at bounding box center [43, 533] width 34 height 25
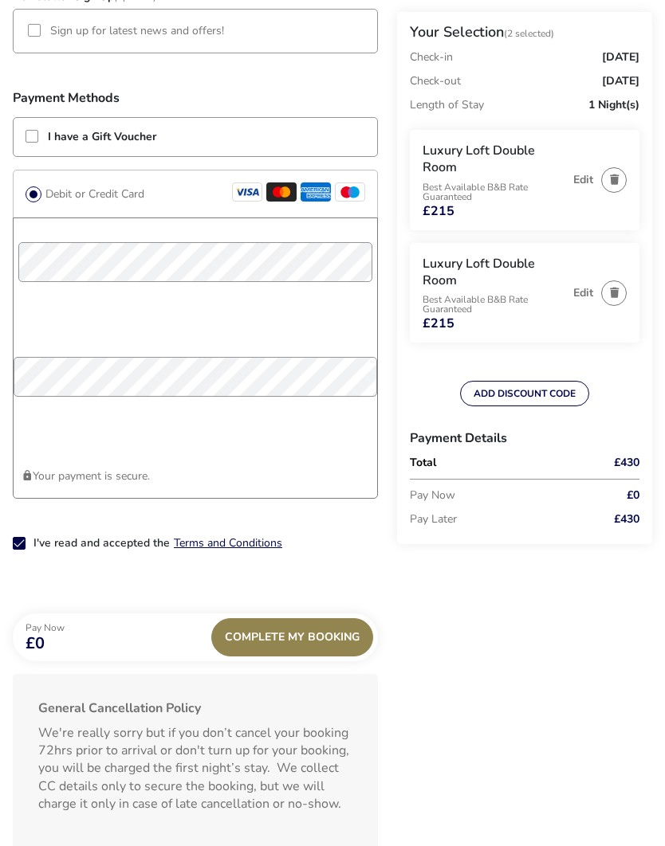
scroll to position [1196, 0]
click at [283, 631] on span "Complete My Booking" at bounding box center [292, 637] width 135 height 12
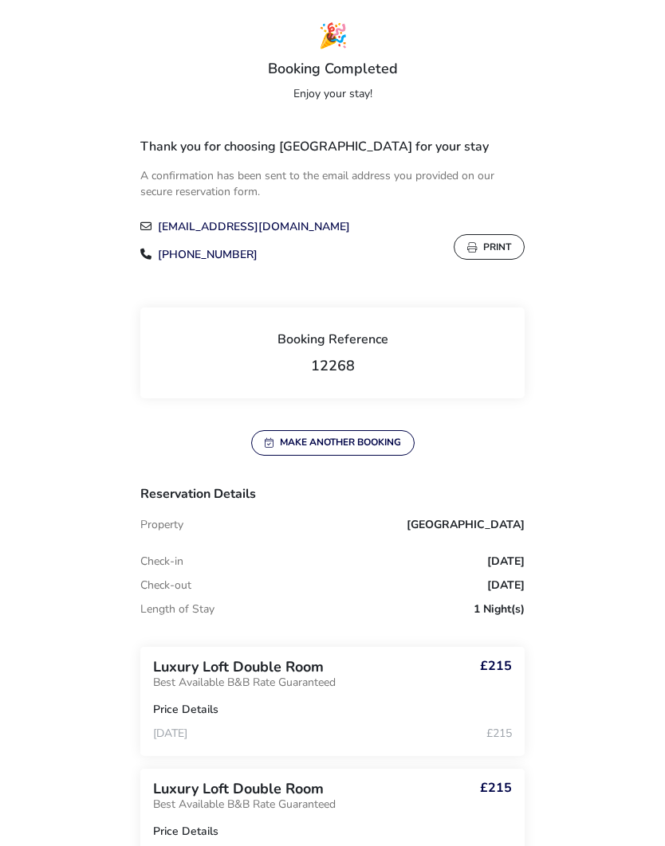
scroll to position [98, 0]
